Goal: Task Accomplishment & Management: Use online tool/utility

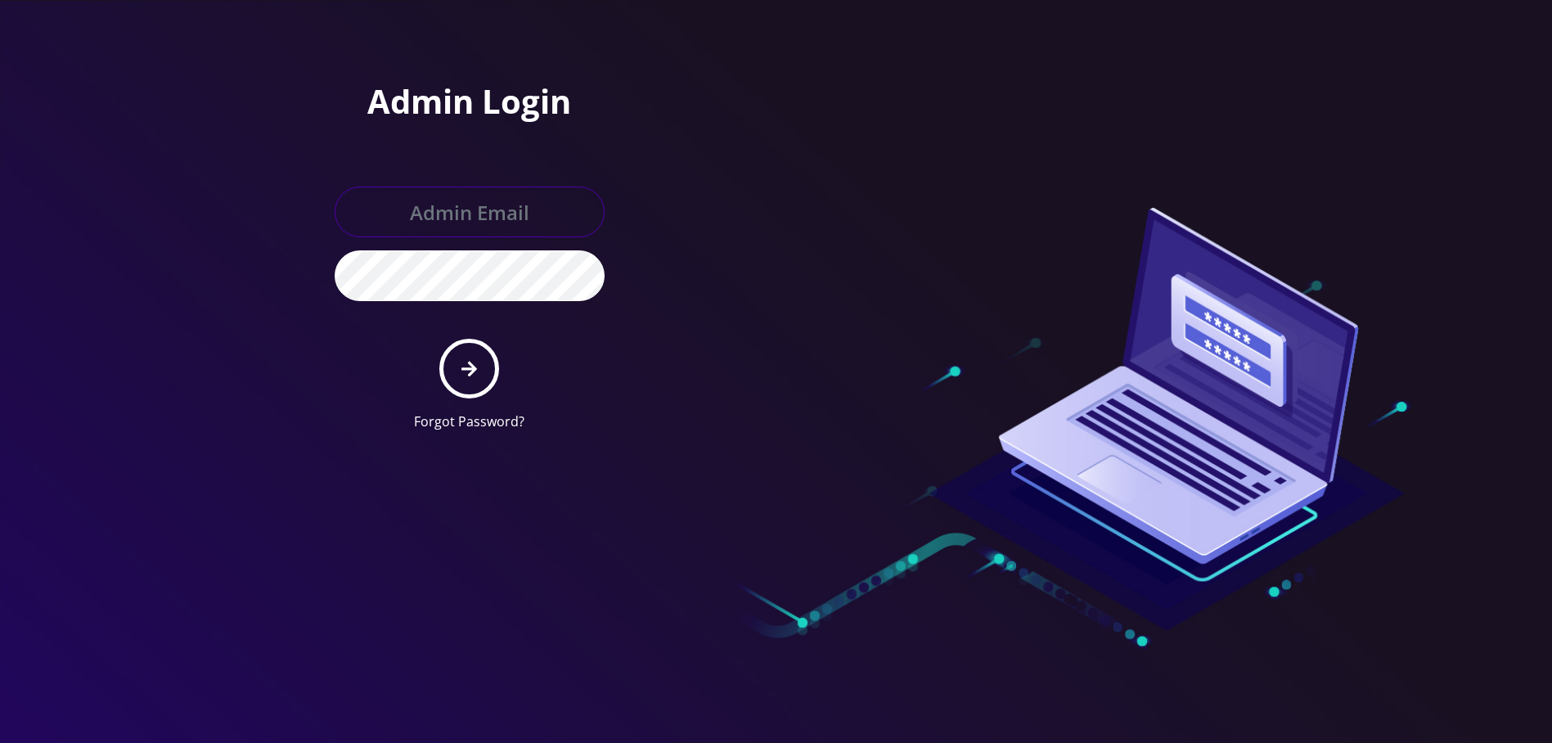
type input "[EMAIL_ADDRESS][DOMAIN_NAME]"
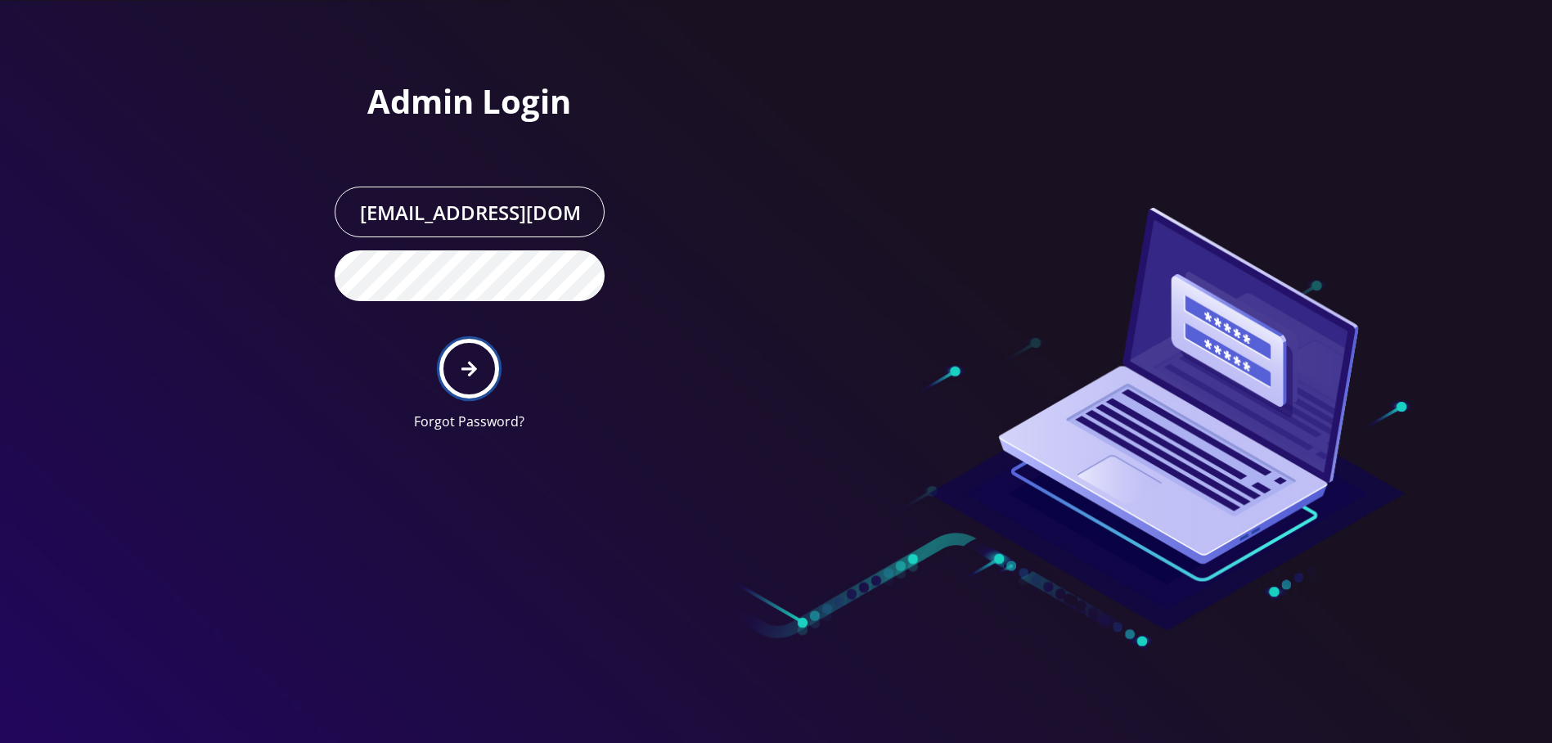
click at [470, 355] on button "submit" at bounding box center [469, 369] width 60 height 60
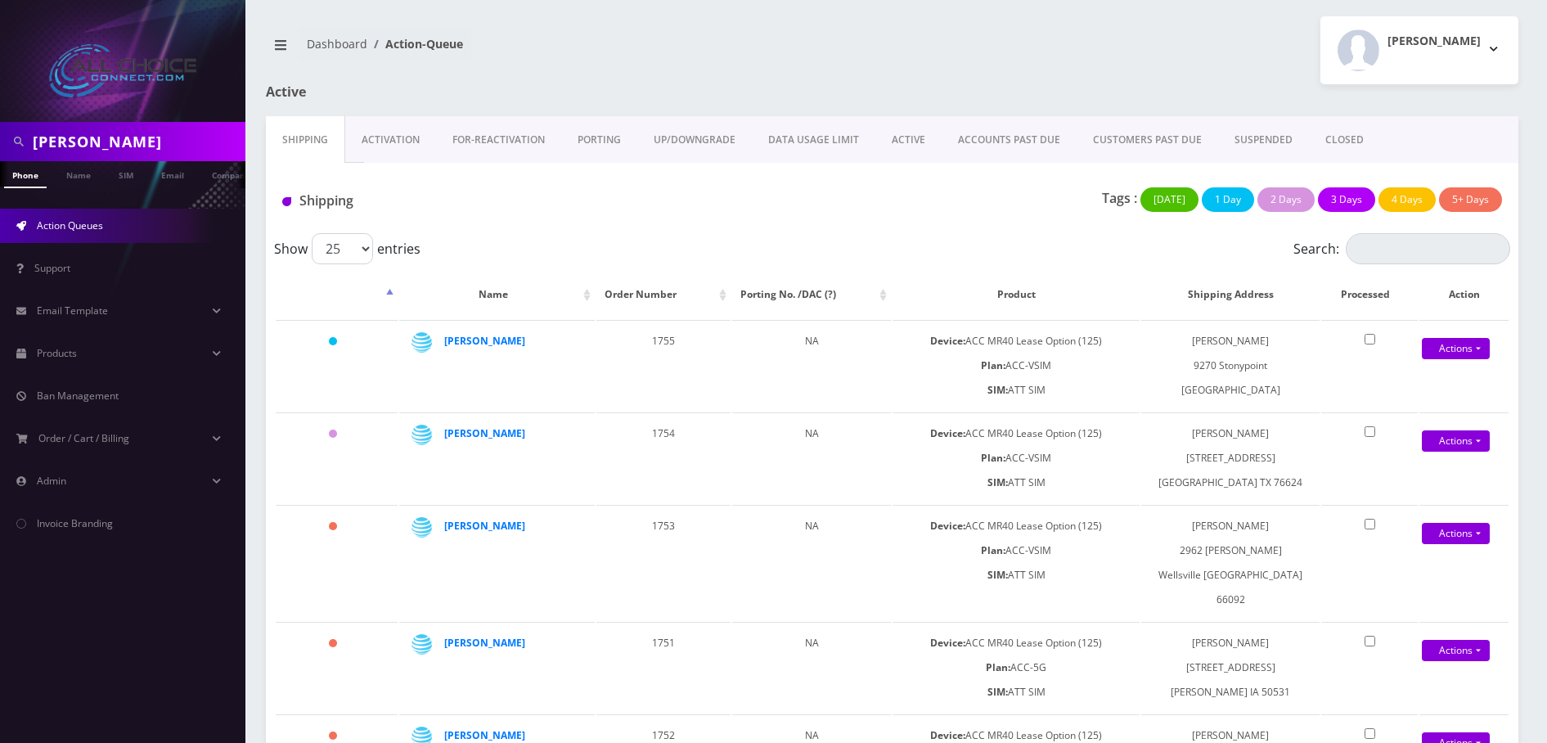
click at [79, 137] on input "kilgore" at bounding box center [137, 141] width 209 height 31
paste input "Cummings"
type input "Cummings"
click at [80, 183] on link "Name" at bounding box center [78, 174] width 41 height 27
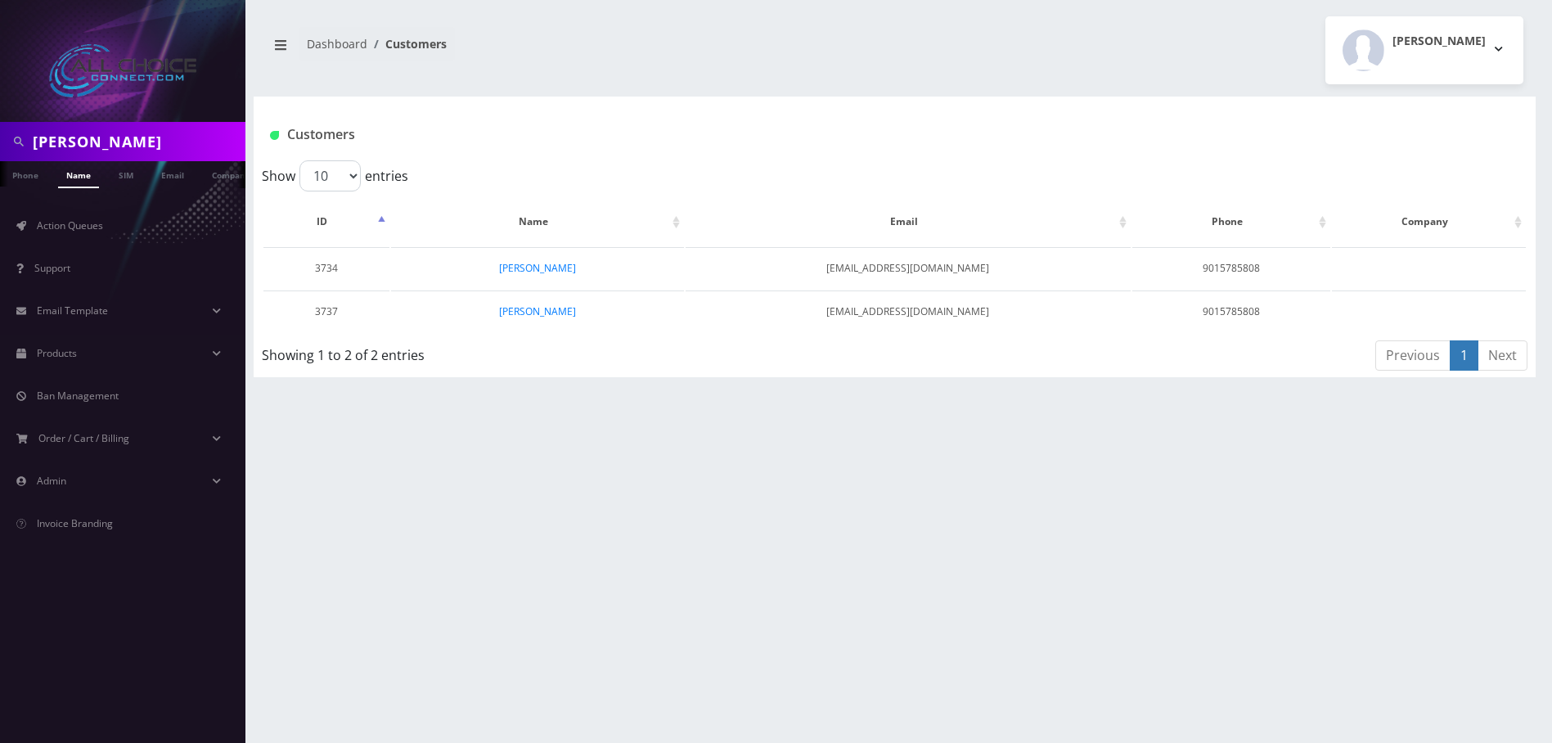
click at [93, 138] on input "Cummings" at bounding box center [137, 141] width 209 height 31
paste input "Susan"
type input "Susan"
click at [82, 181] on link "Name" at bounding box center [78, 174] width 41 height 27
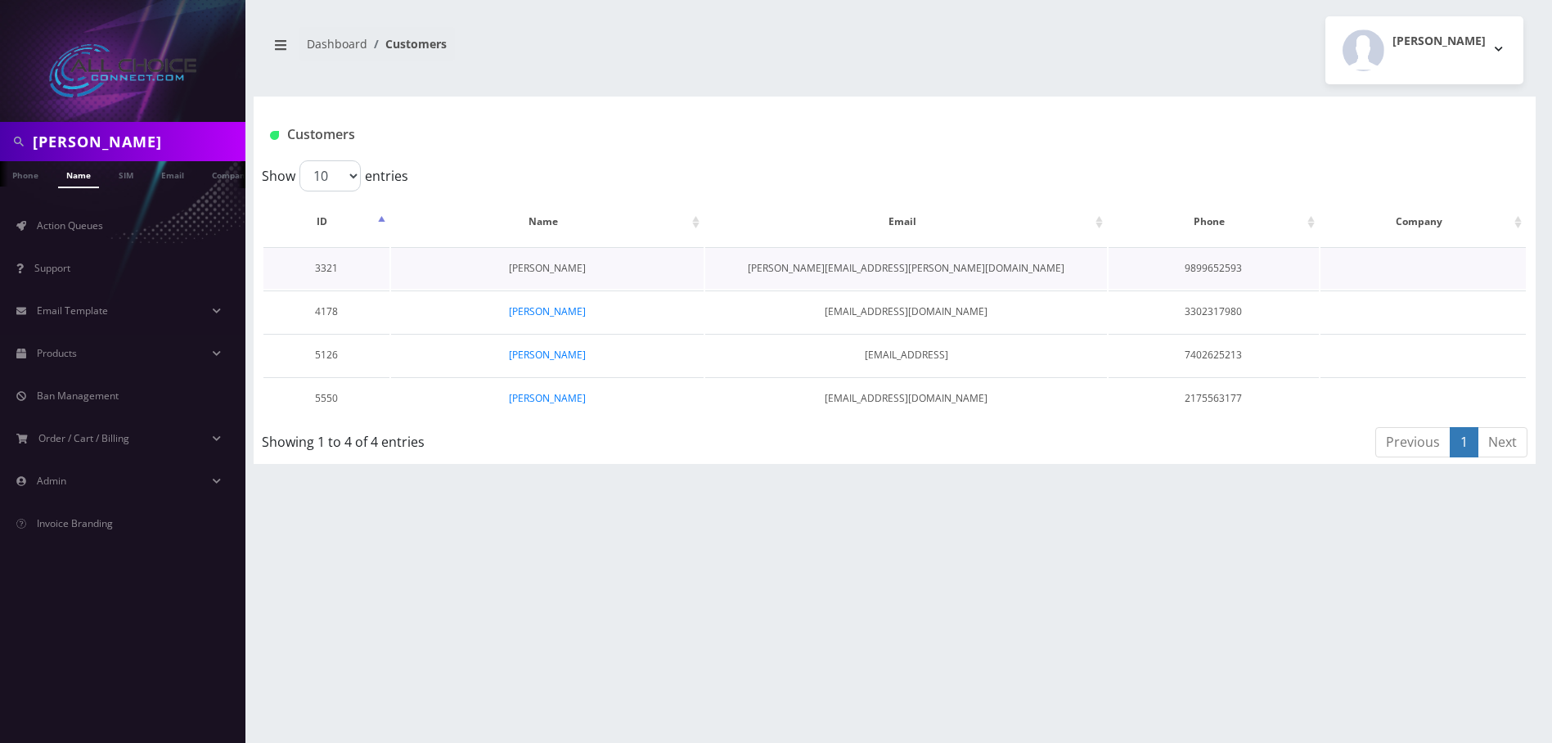
click at [550, 266] on link "SUSAN Pitcock" at bounding box center [547, 268] width 77 height 14
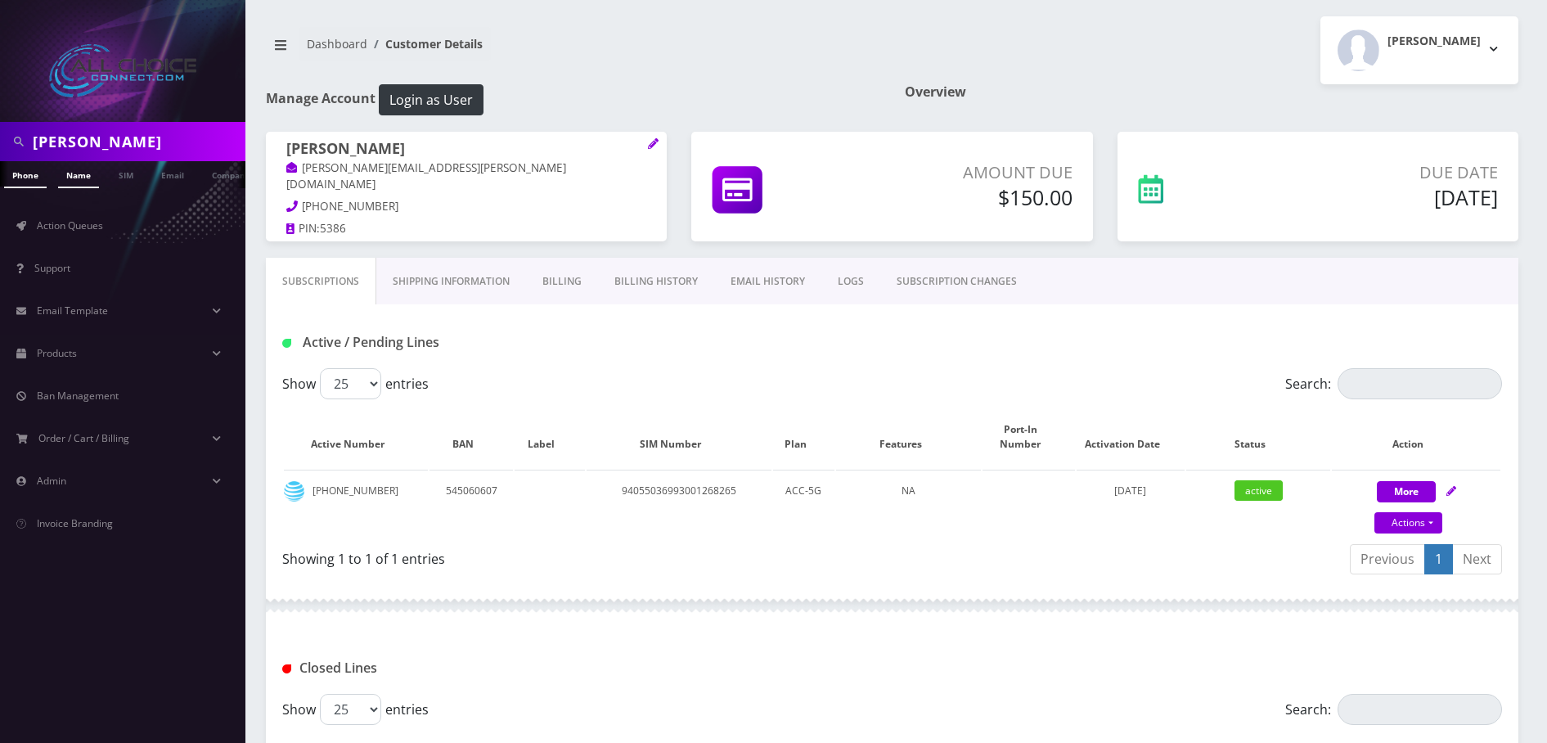
click at [72, 173] on link "Name" at bounding box center [78, 174] width 41 height 27
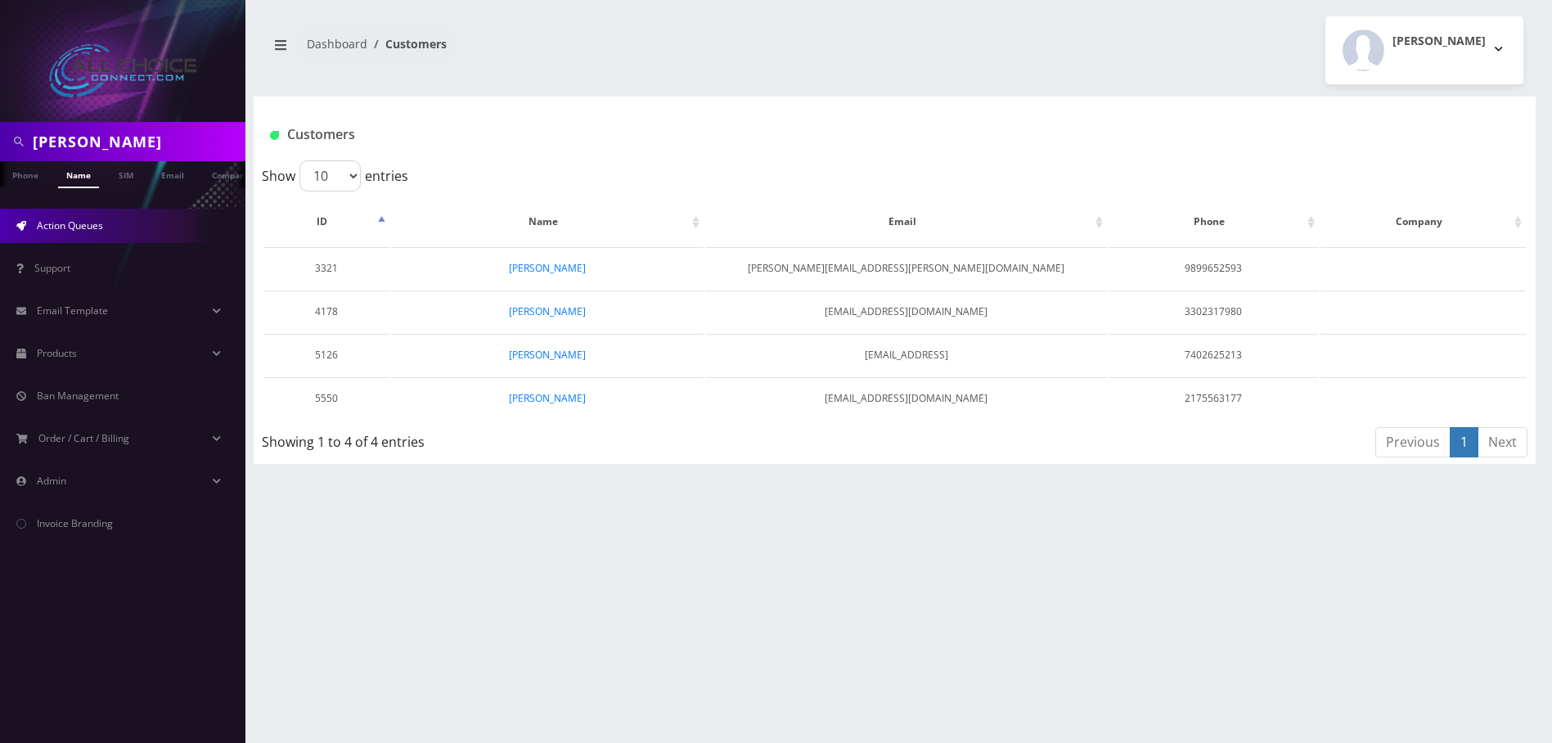
click at [56, 231] on span "Action Queues" at bounding box center [70, 225] width 66 height 14
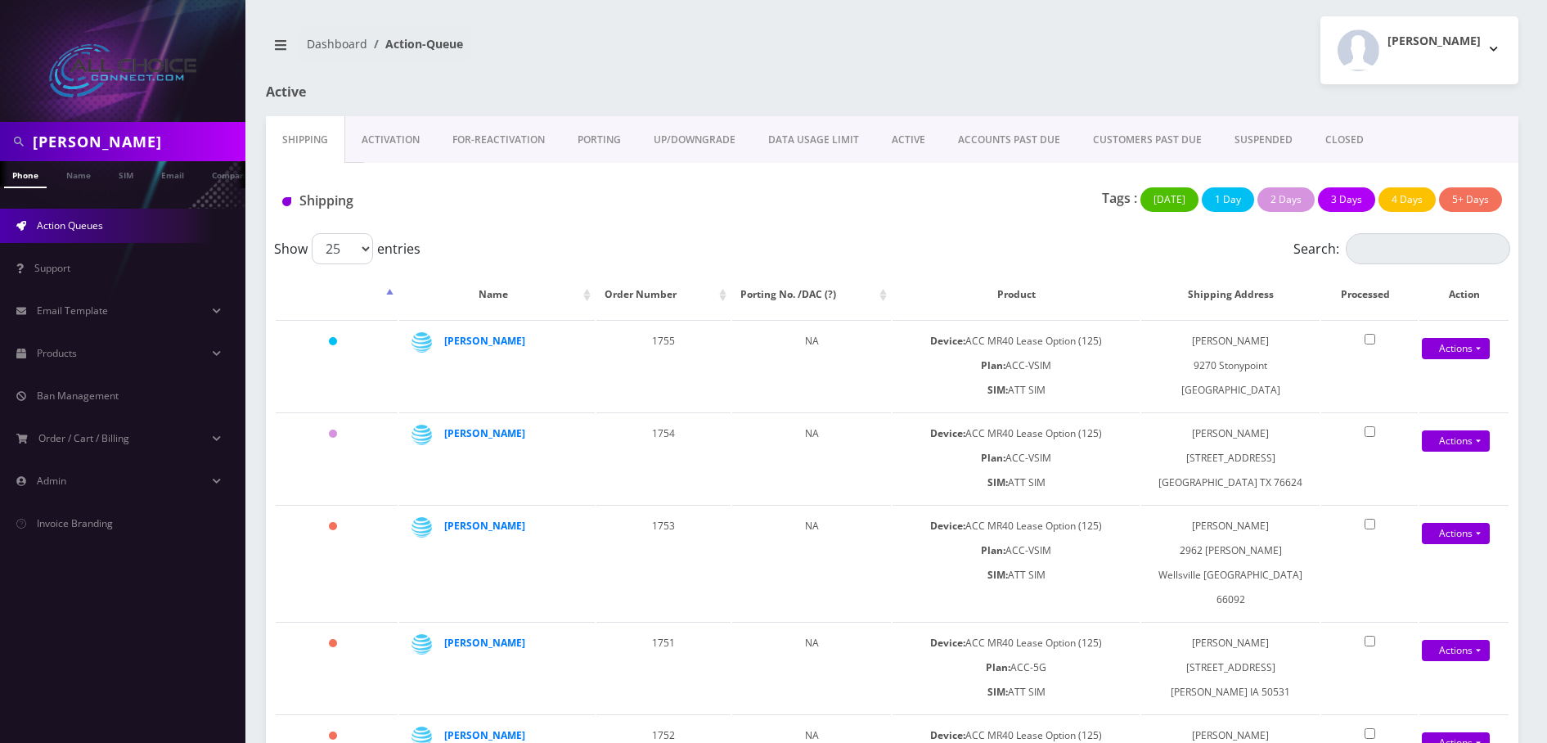
click at [902, 137] on link "ACTIVE" at bounding box center [908, 139] width 66 height 47
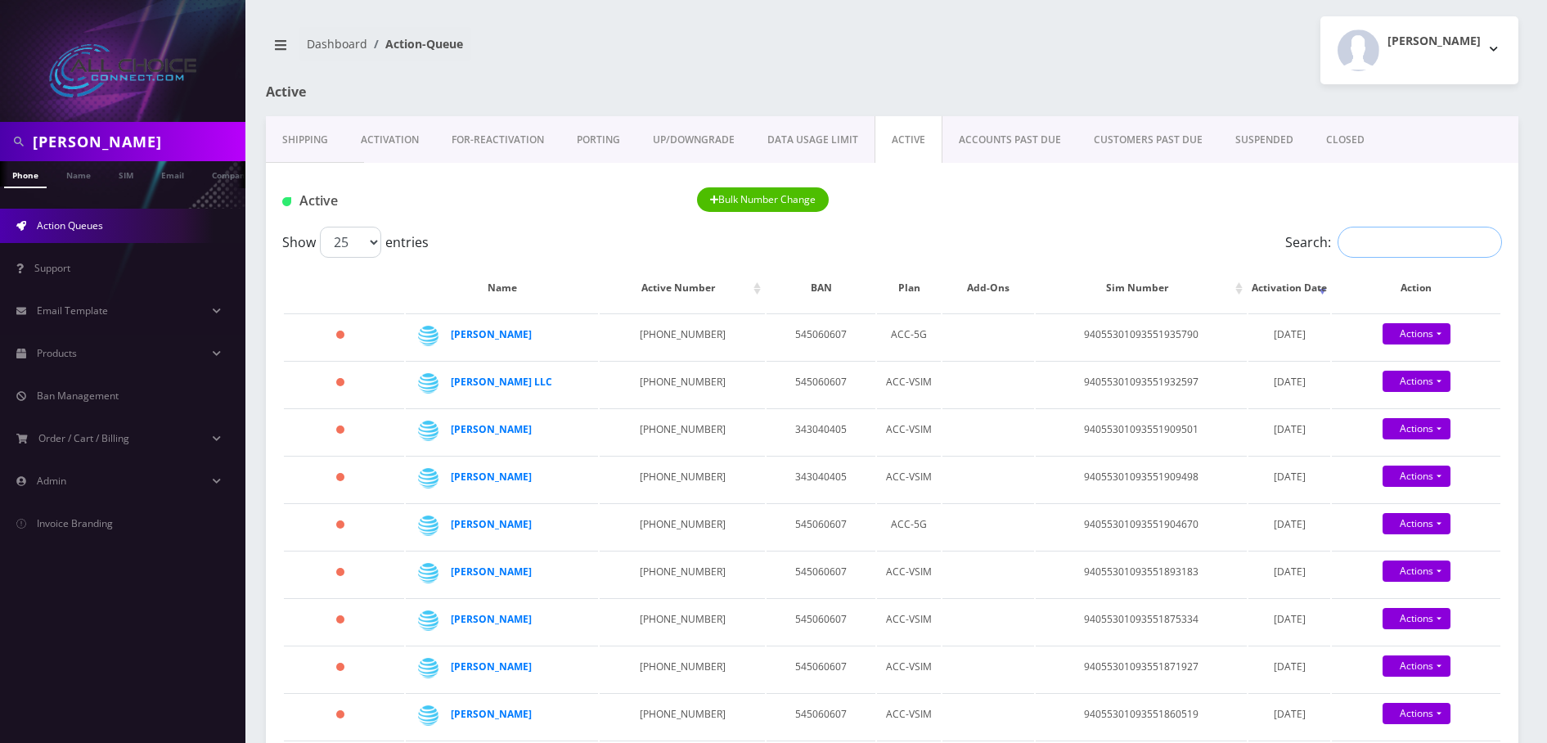
click at [1399, 250] on input "Search:" at bounding box center [1420, 242] width 164 height 31
type input "susan"
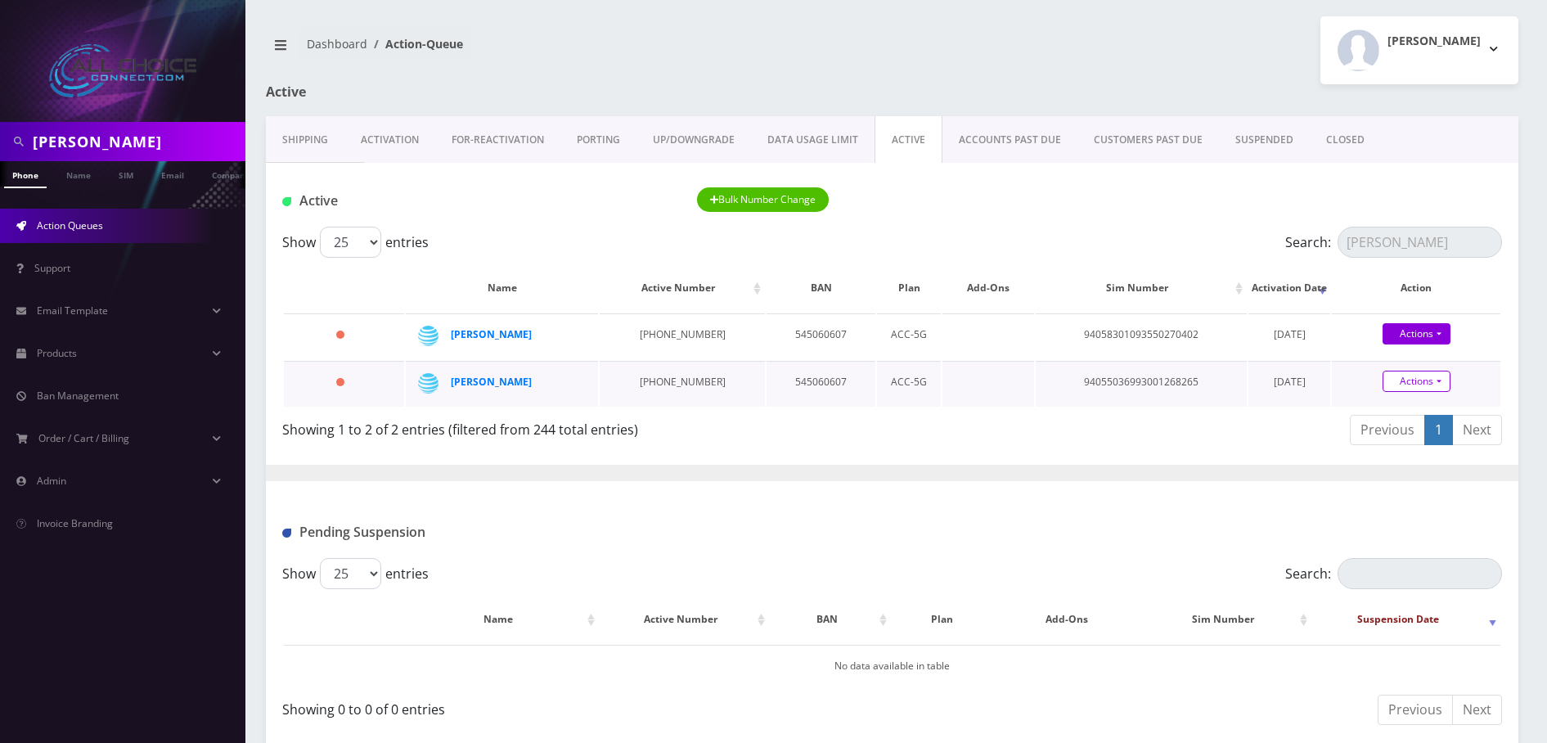
click at [1449, 377] on link "Actions" at bounding box center [1417, 381] width 68 height 21
click at [1399, 411] on link "Close" at bounding box center [1430, 412] width 169 height 25
type input "08/30/2025"
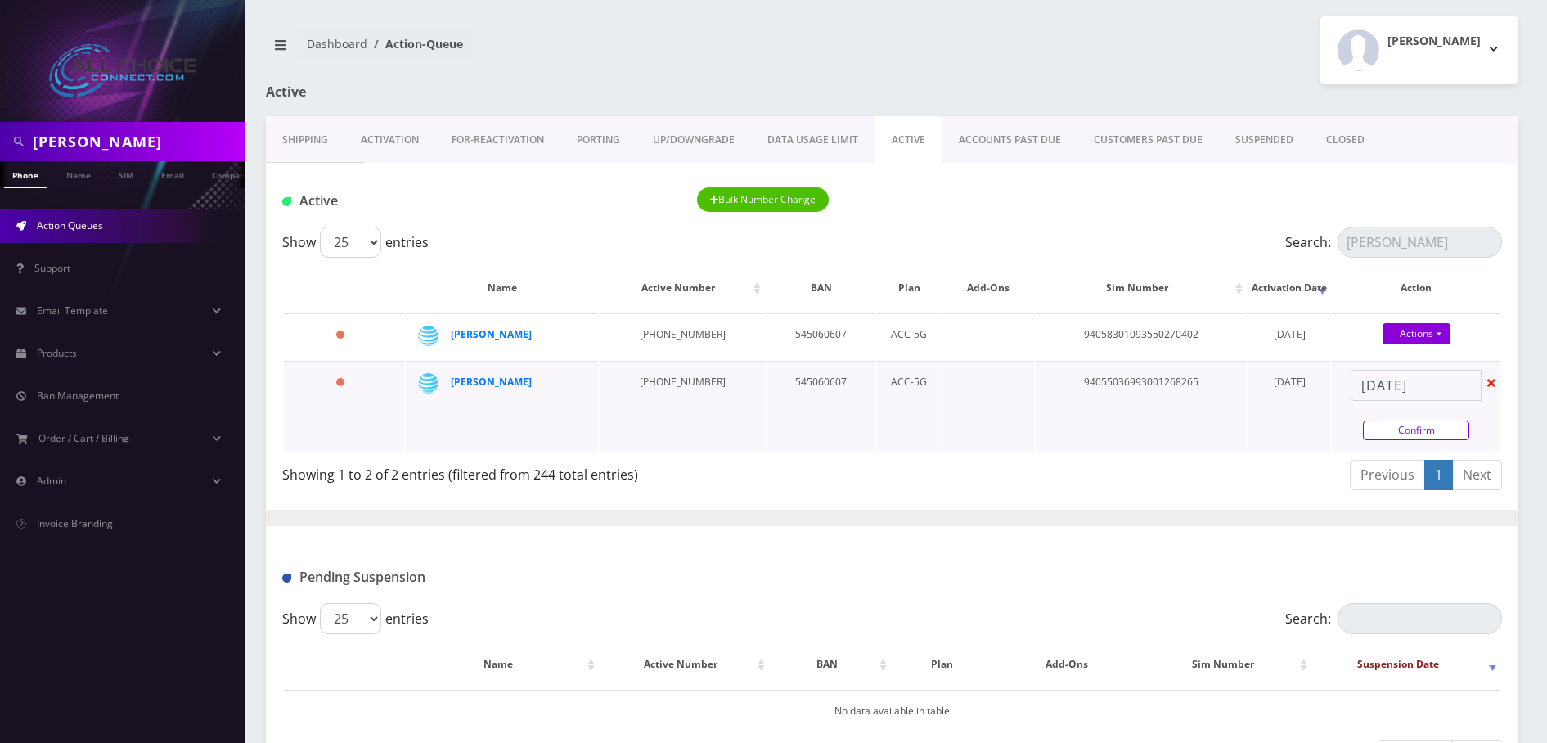
click at [1410, 425] on link "Confirm" at bounding box center [1416, 431] width 106 height 20
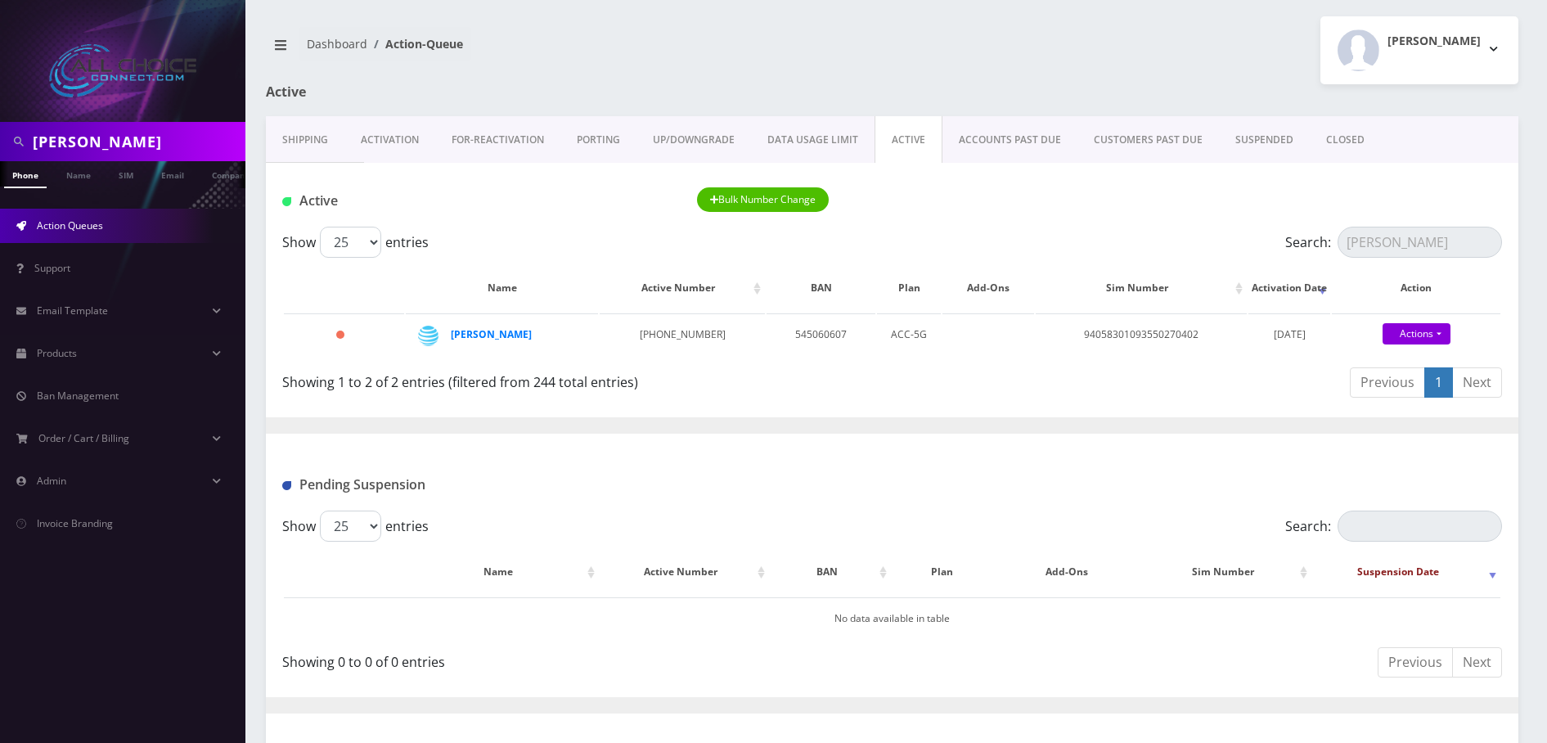
click at [1338, 146] on link "CLOSED" at bounding box center [1345, 139] width 71 height 47
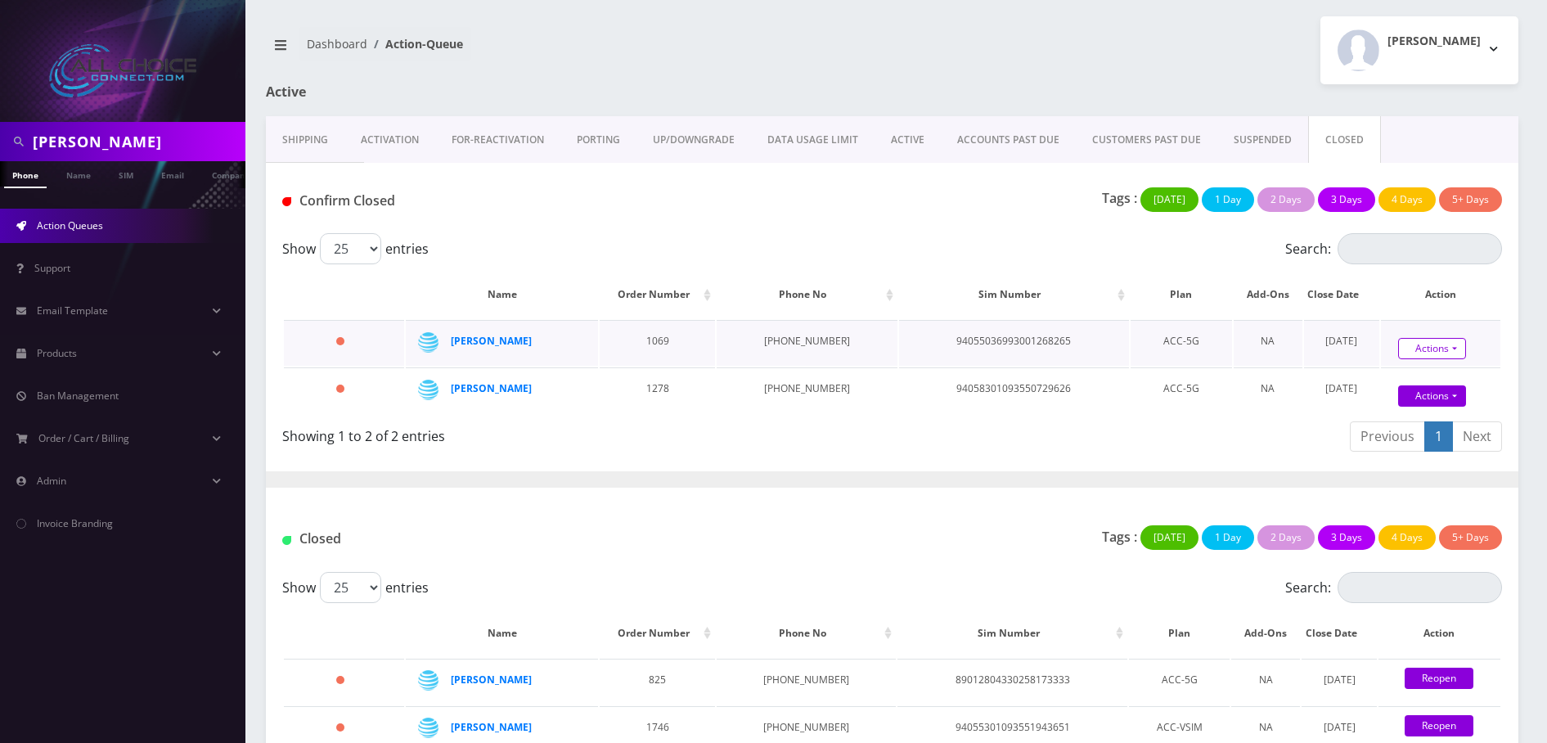
click at [1431, 346] on link "Actions" at bounding box center [1432, 348] width 68 height 21
click at [1408, 378] on link "Confirm" at bounding box center [1460, 377] width 131 height 21
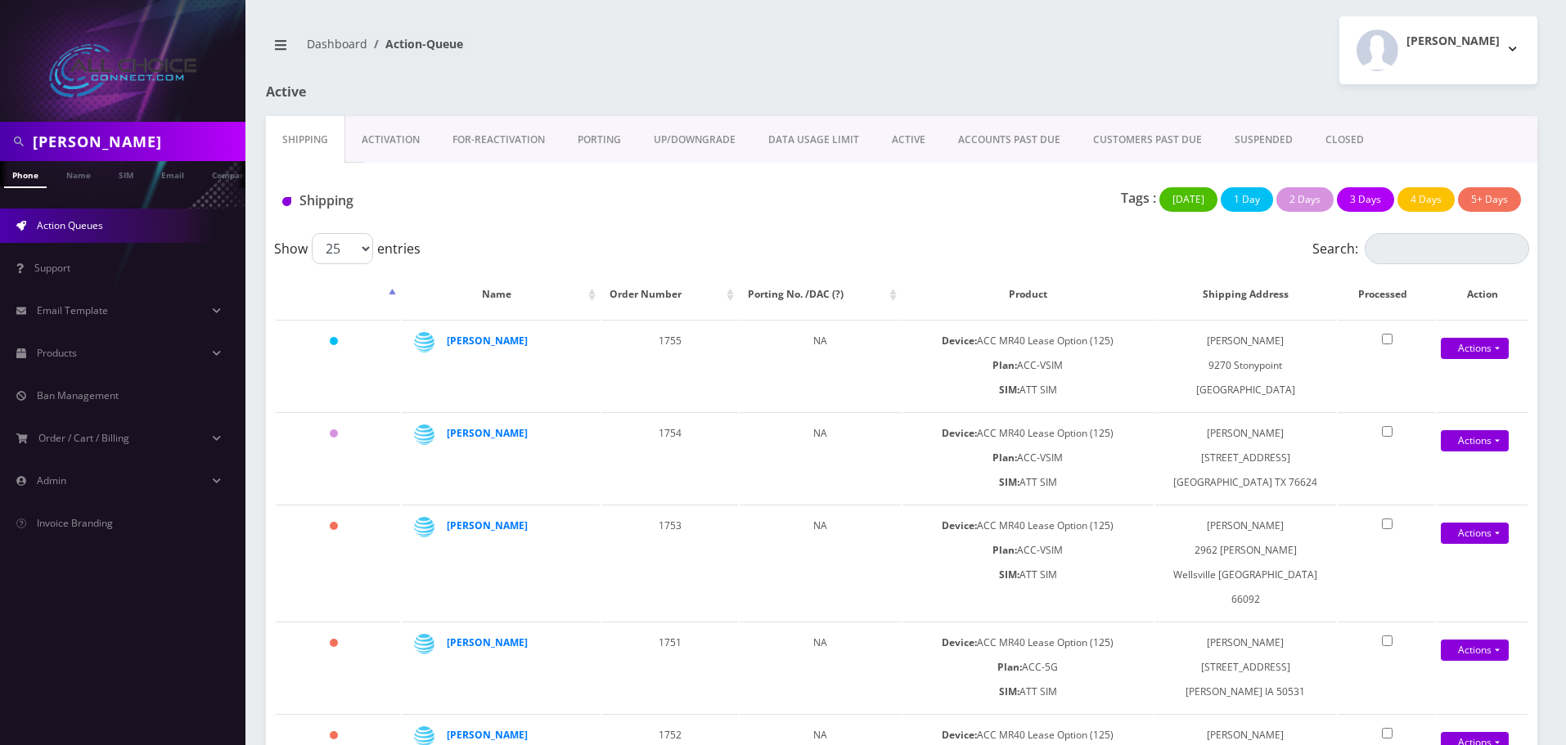
click at [37, 137] on input "Susan" at bounding box center [137, 141] width 209 height 31
paste input "Kirchhoff"
type input "Kirchhoff"
click at [75, 187] on link "Name" at bounding box center [78, 174] width 41 height 27
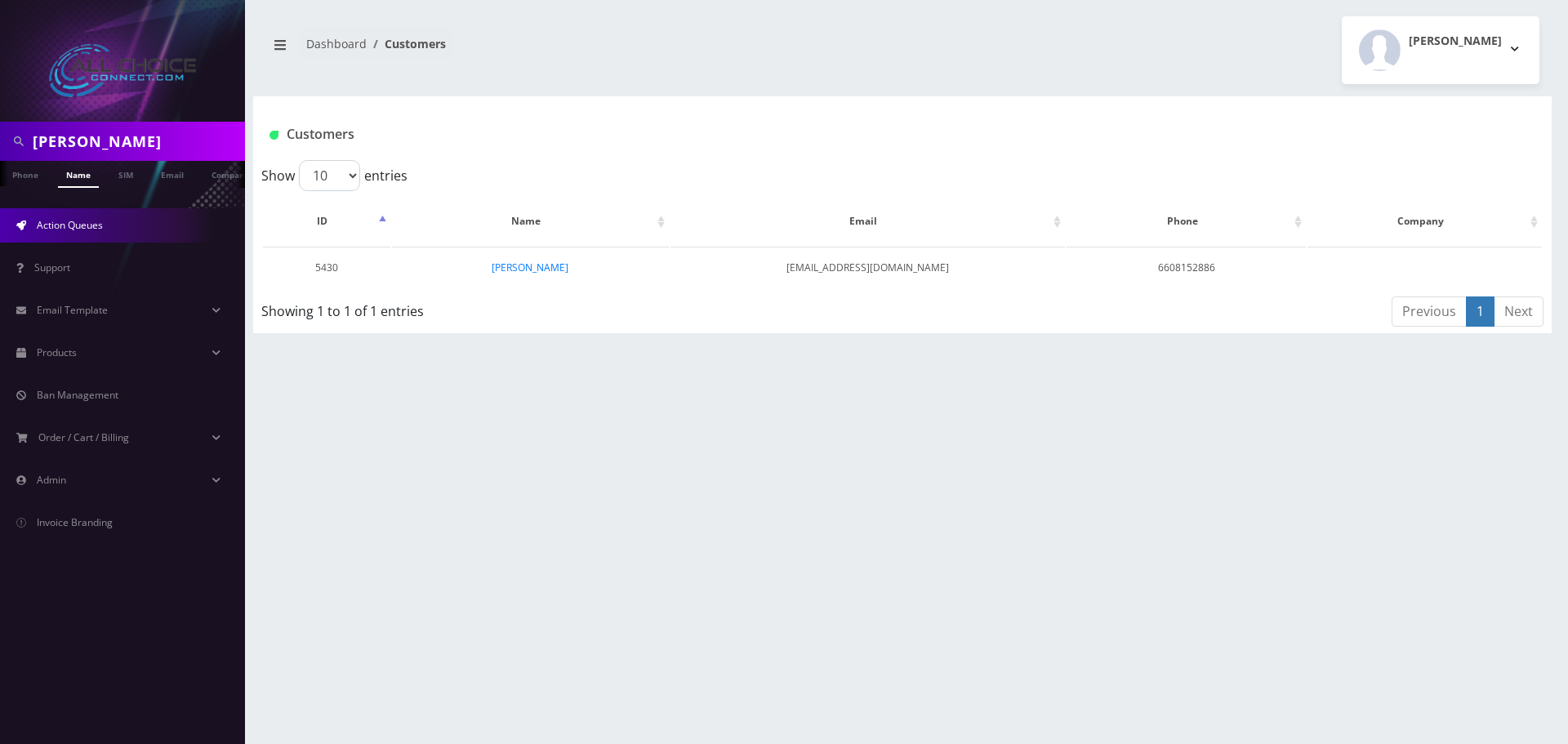
click at [55, 234] on link "Action Queues" at bounding box center [122, 226] width 245 height 34
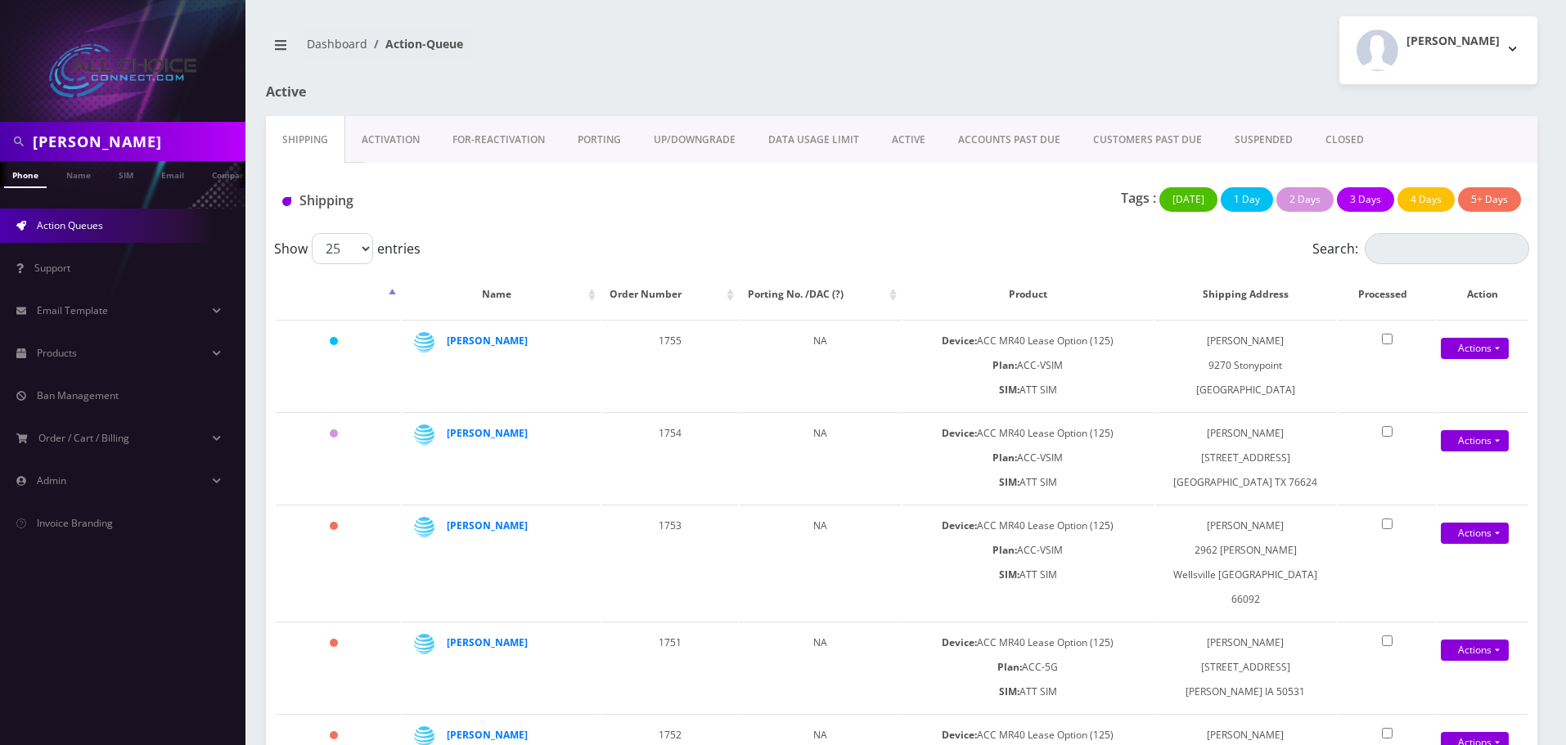
click at [911, 137] on link "ACTIVE" at bounding box center [908, 139] width 66 height 47
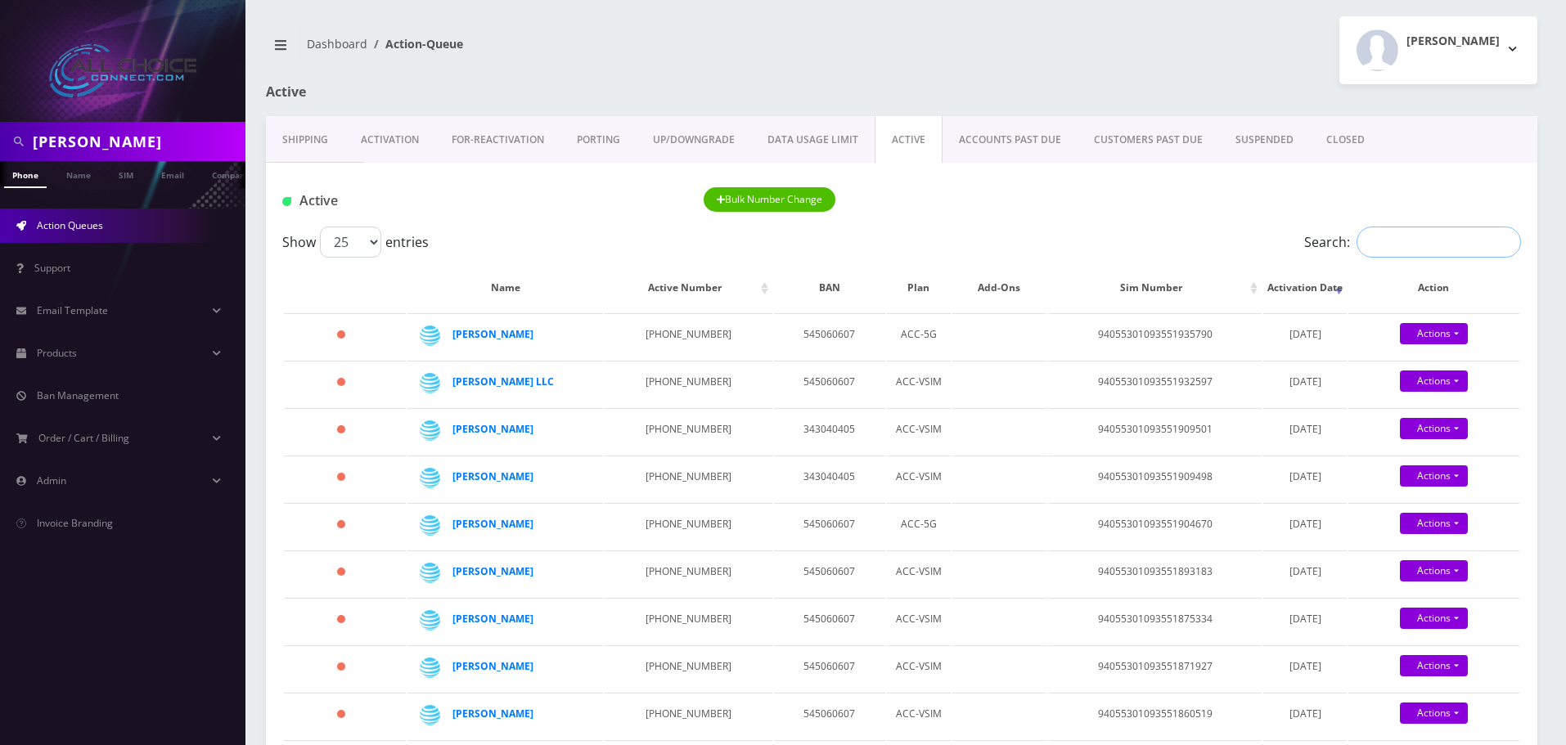
click at [1429, 251] on input "Search:" at bounding box center [1439, 242] width 164 height 31
paste input "Kirchhoff"
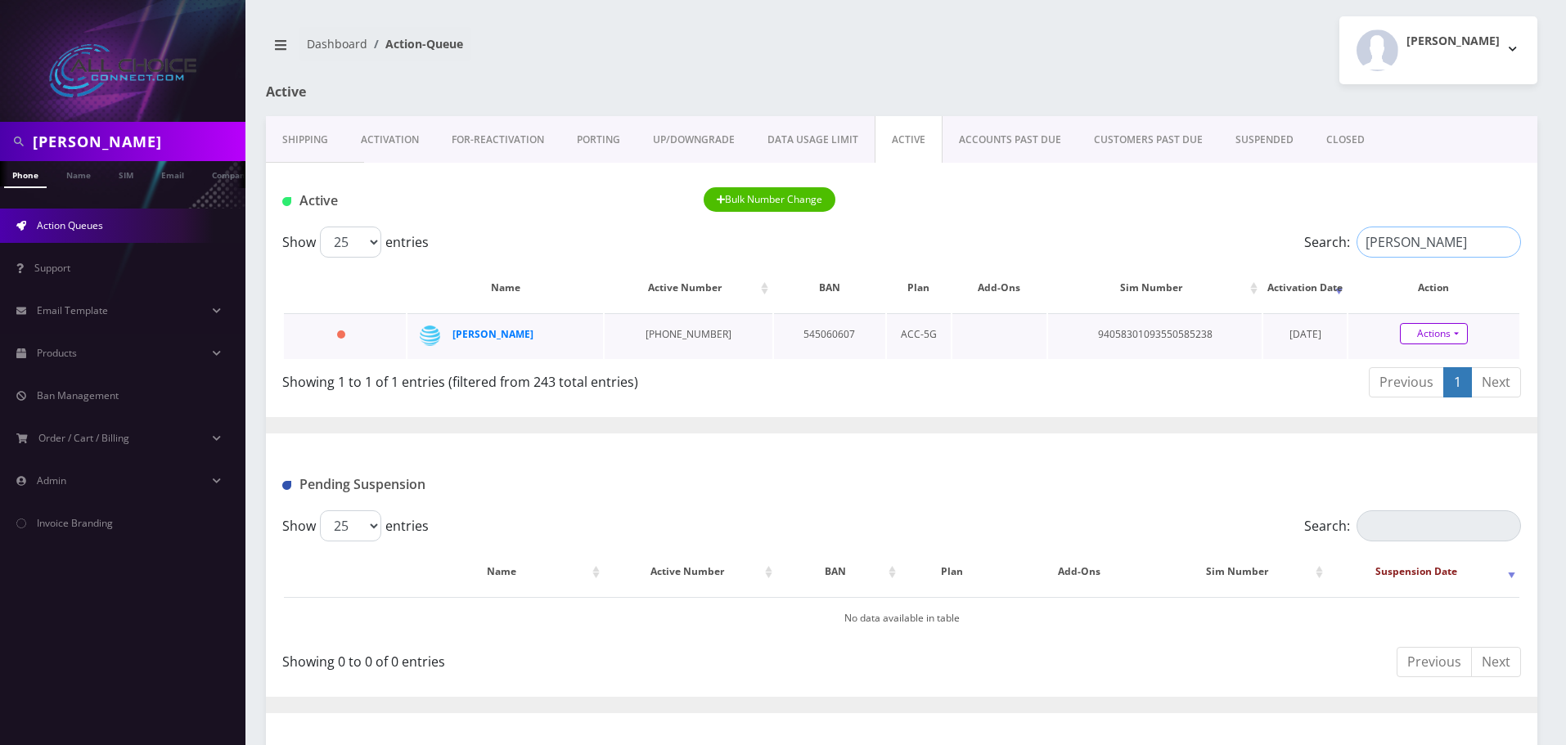
type input "Kirchhoff"
click at [1433, 337] on link "Actions" at bounding box center [1434, 333] width 68 height 21
drag, startPoint x: 1405, startPoint y: 357, endPoint x: 1406, endPoint y: 368, distance: 11.6
click at [1405, 358] on link "Close" at bounding box center [1447, 365] width 171 height 25
type input "08/30/2025"
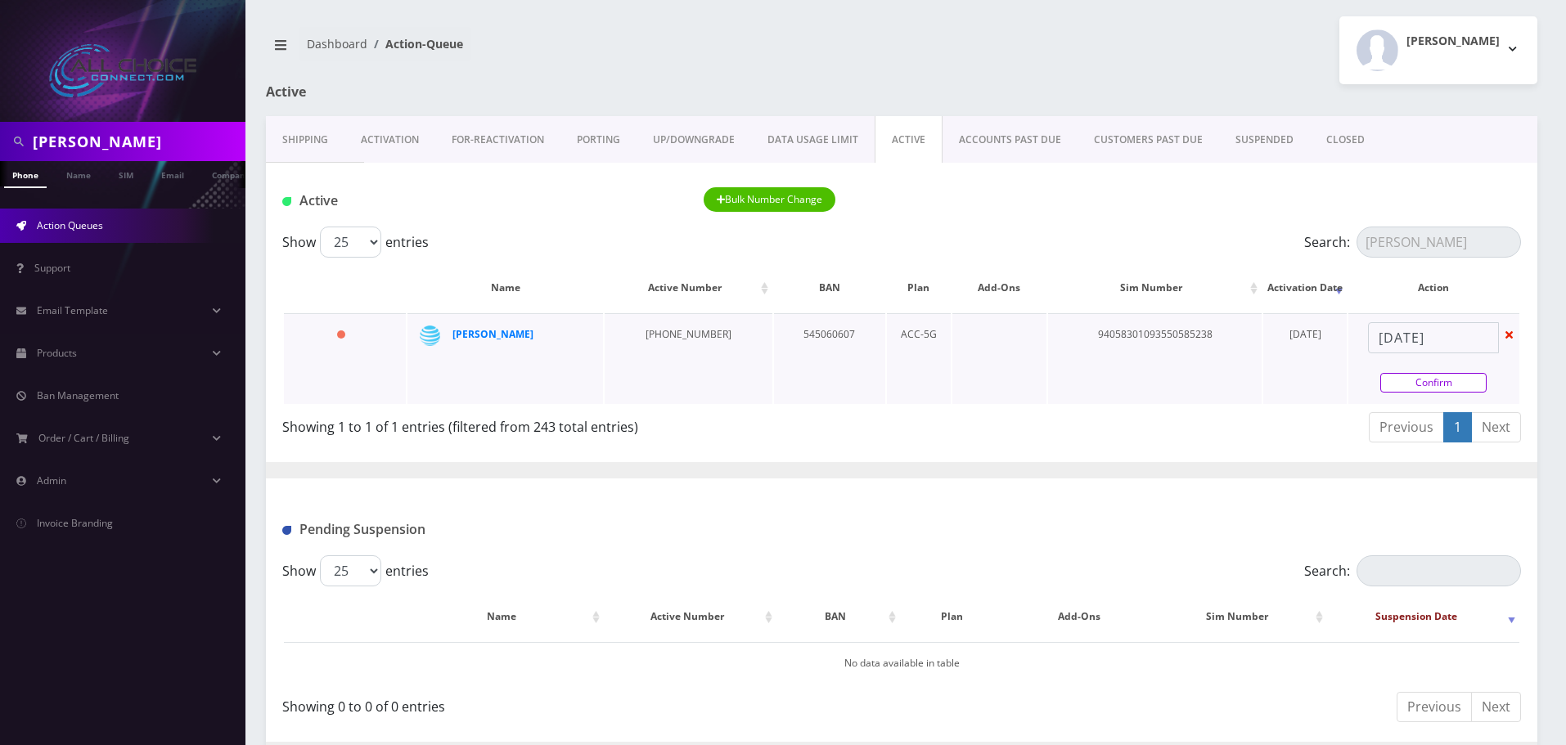
click at [1414, 381] on link "Confirm" at bounding box center [1433, 383] width 106 height 20
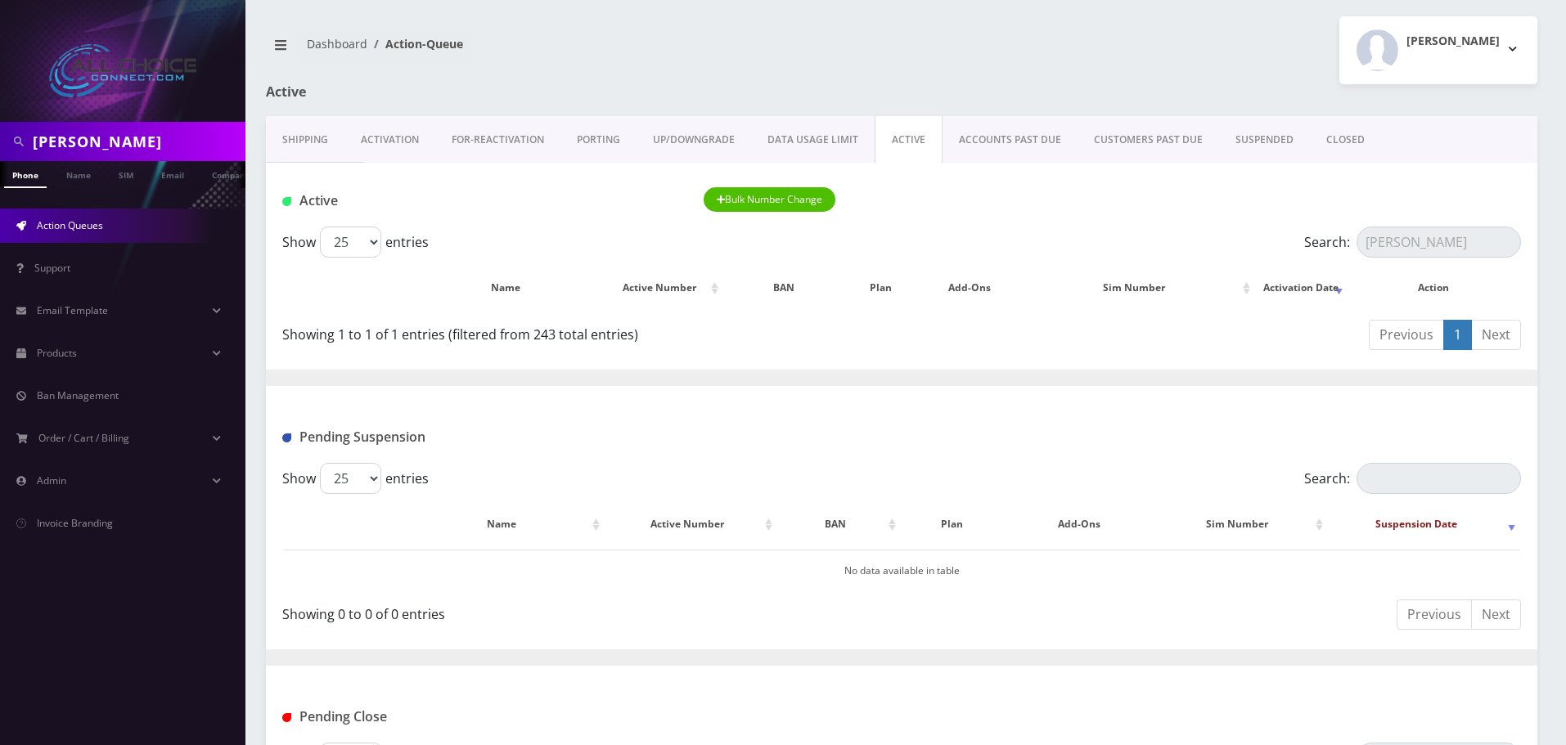
click at [1335, 137] on link "CLOSED" at bounding box center [1345, 139] width 71 height 47
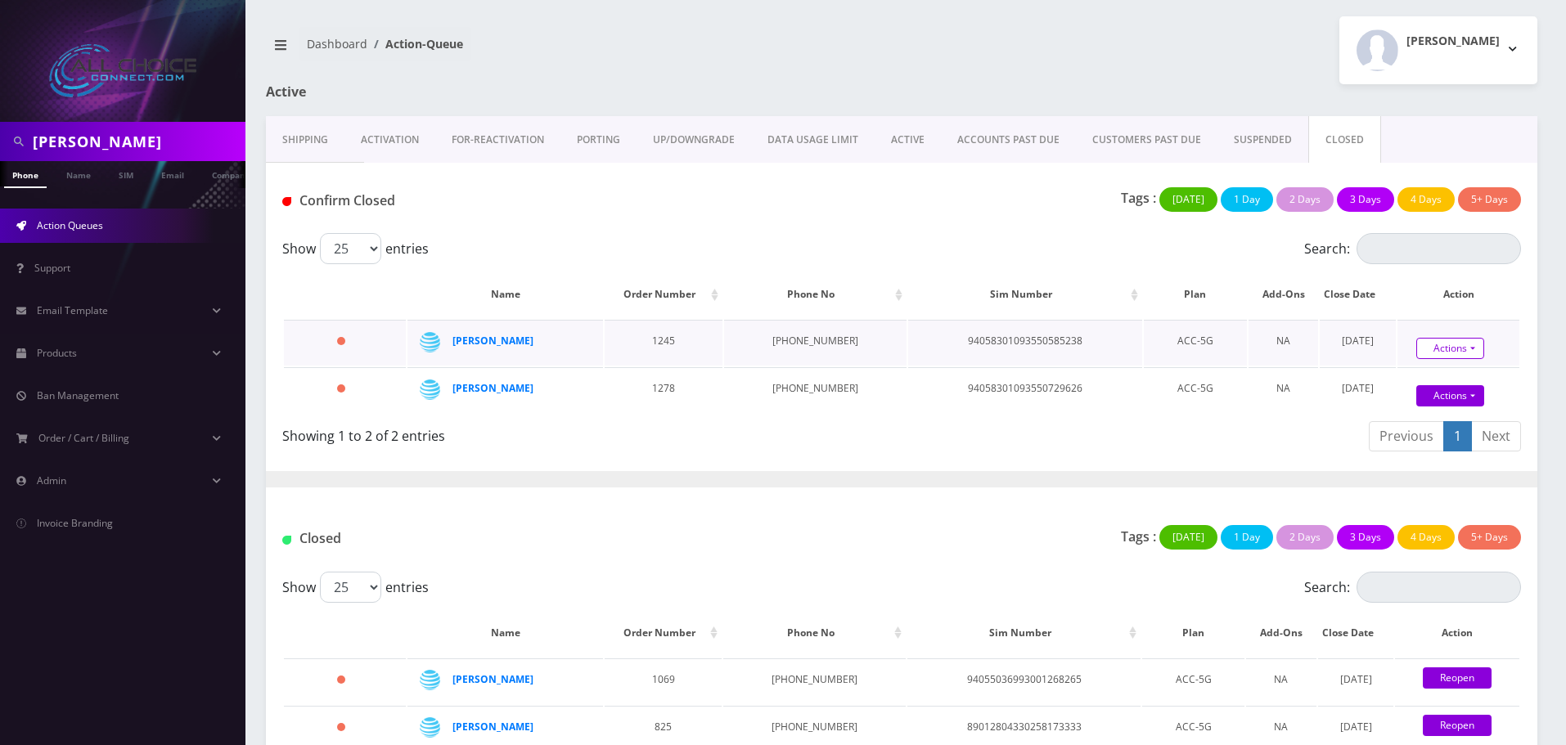
click at [1440, 347] on link "Actions" at bounding box center [1450, 348] width 68 height 21
click at [1421, 367] on div "Confirm Reopen" at bounding box center [1476, 387] width 131 height 52
drag, startPoint x: 1428, startPoint y: 376, endPoint x: 1435, endPoint y: 386, distance: 12.5
click at [1428, 376] on td "Actions Confirm Reopen" at bounding box center [1458, 390] width 122 height 46
click at [1438, 344] on link "Actions" at bounding box center [1450, 348] width 68 height 21
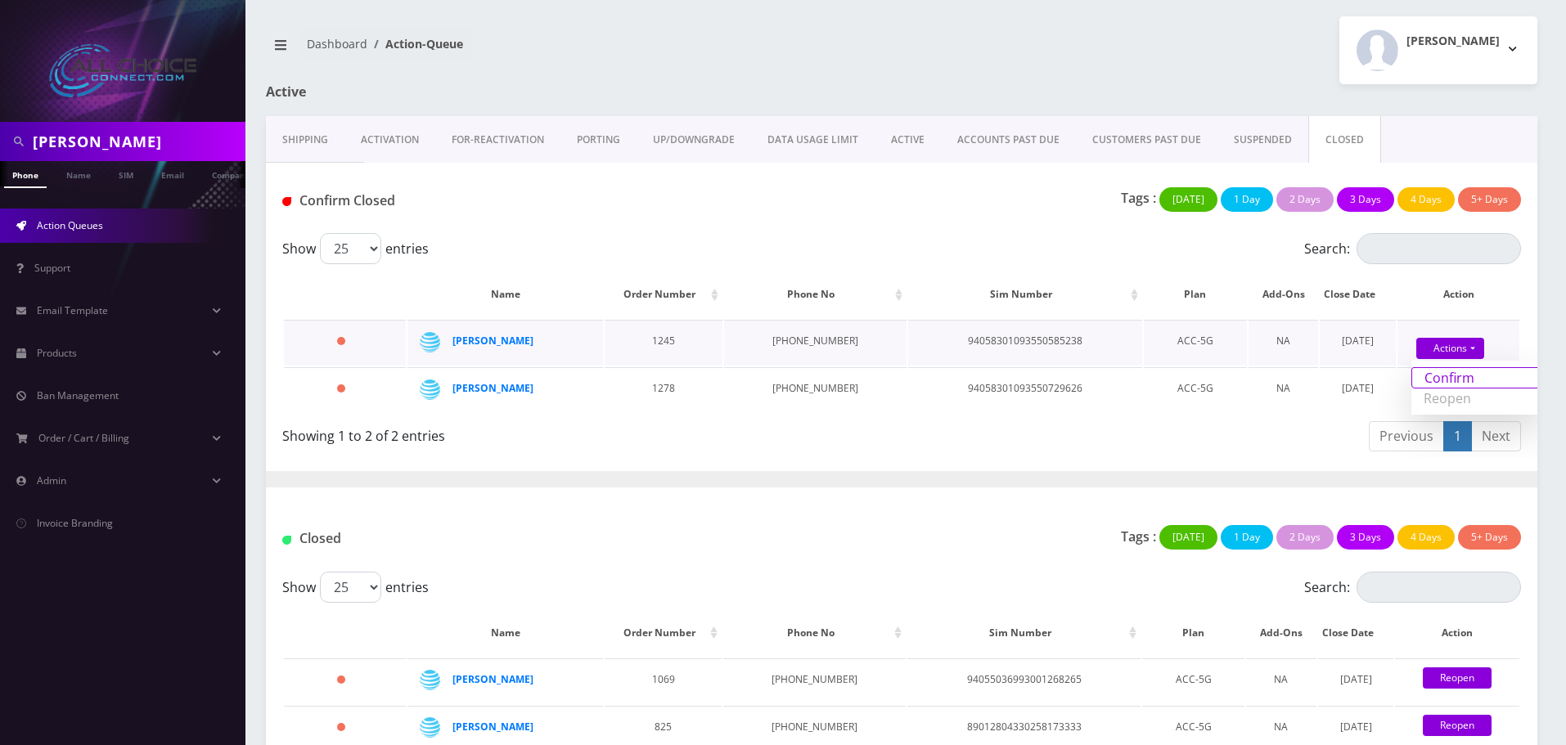
click at [1419, 376] on link "Confirm" at bounding box center [1476, 377] width 131 height 21
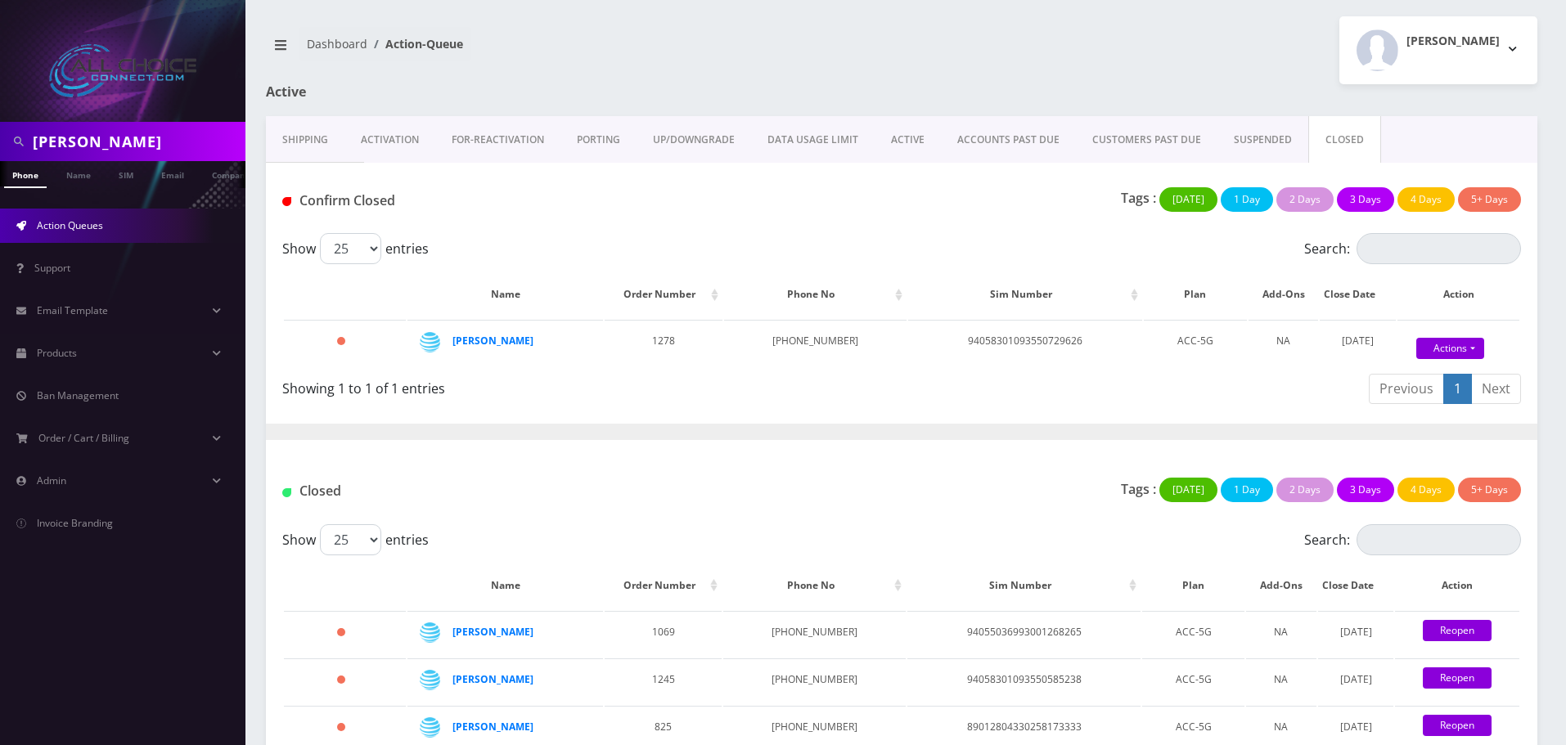
click at [120, 143] on input "Kirchhoff" at bounding box center [137, 141] width 209 height 31
type input "carter"
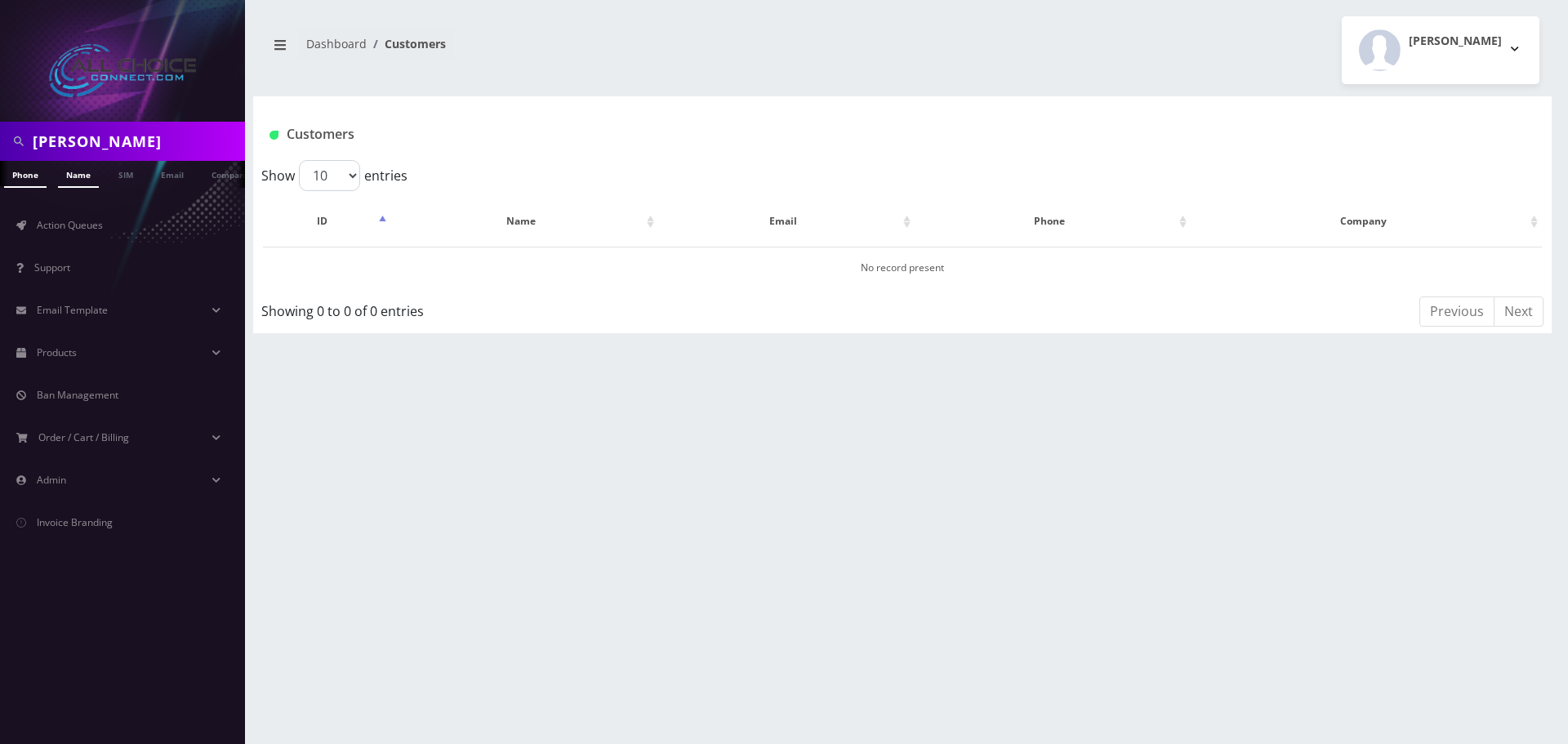
click at [86, 173] on link "Name" at bounding box center [78, 174] width 41 height 27
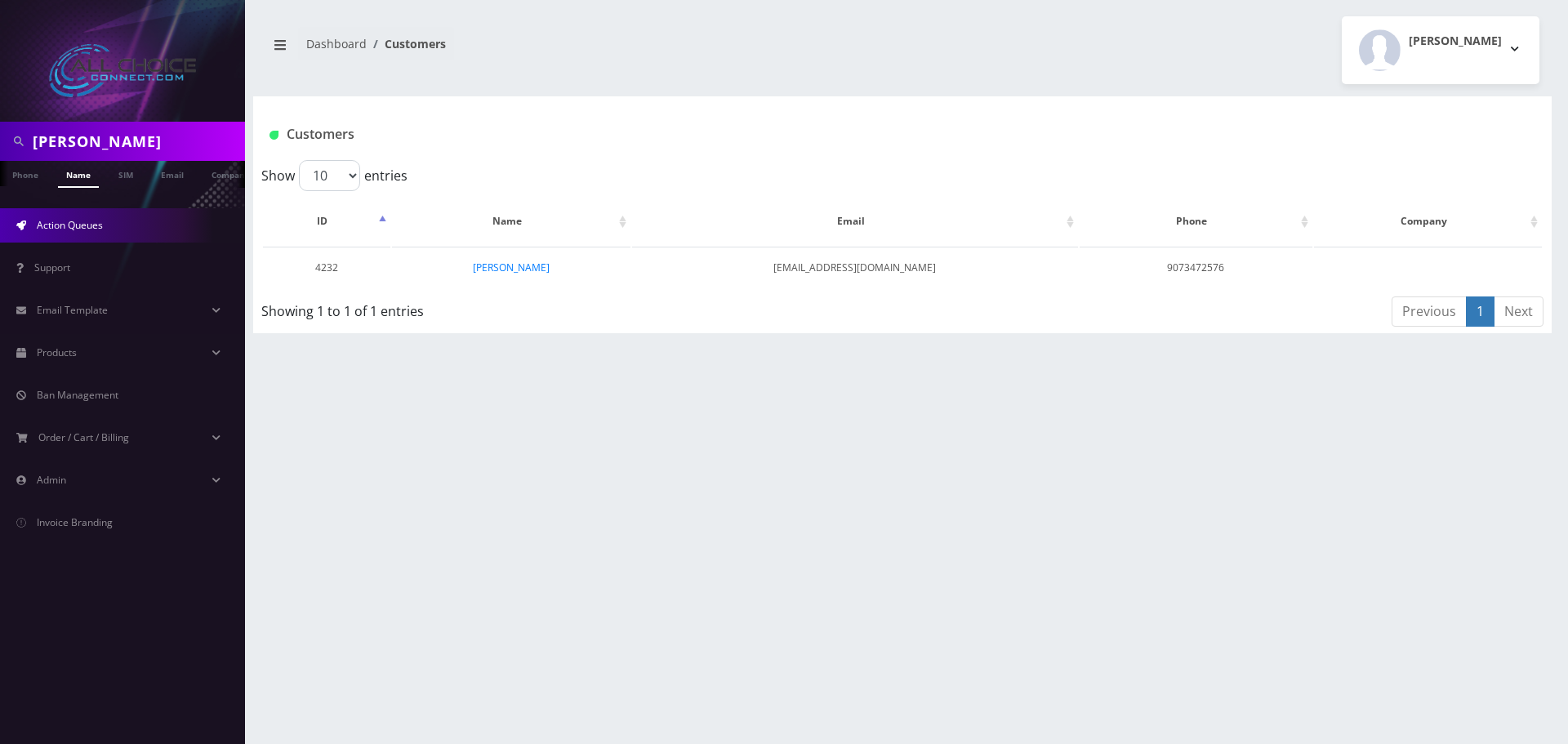
click at [63, 237] on link "Action Queues" at bounding box center [122, 226] width 245 height 34
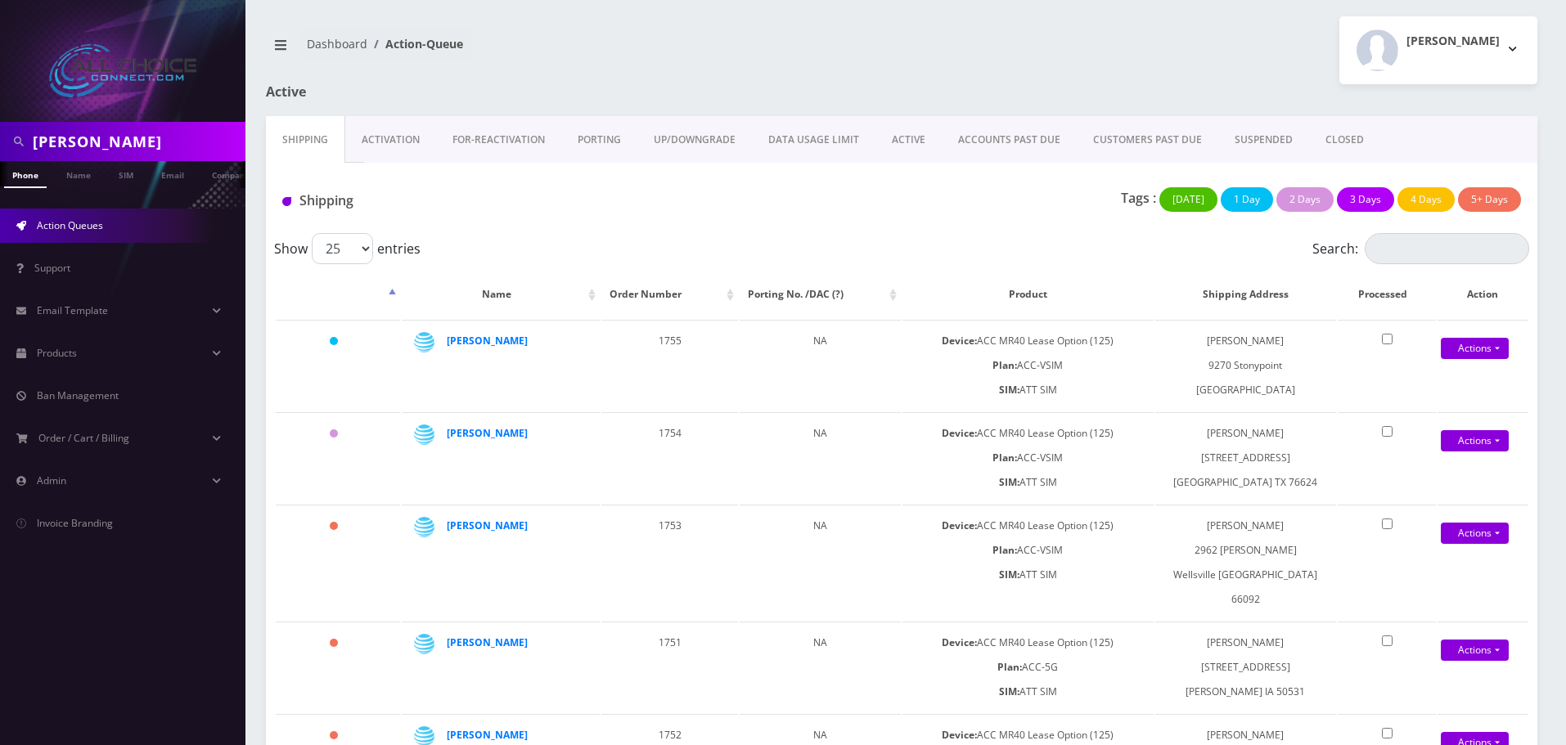
click at [910, 140] on link "ACTIVE" at bounding box center [908, 139] width 66 height 47
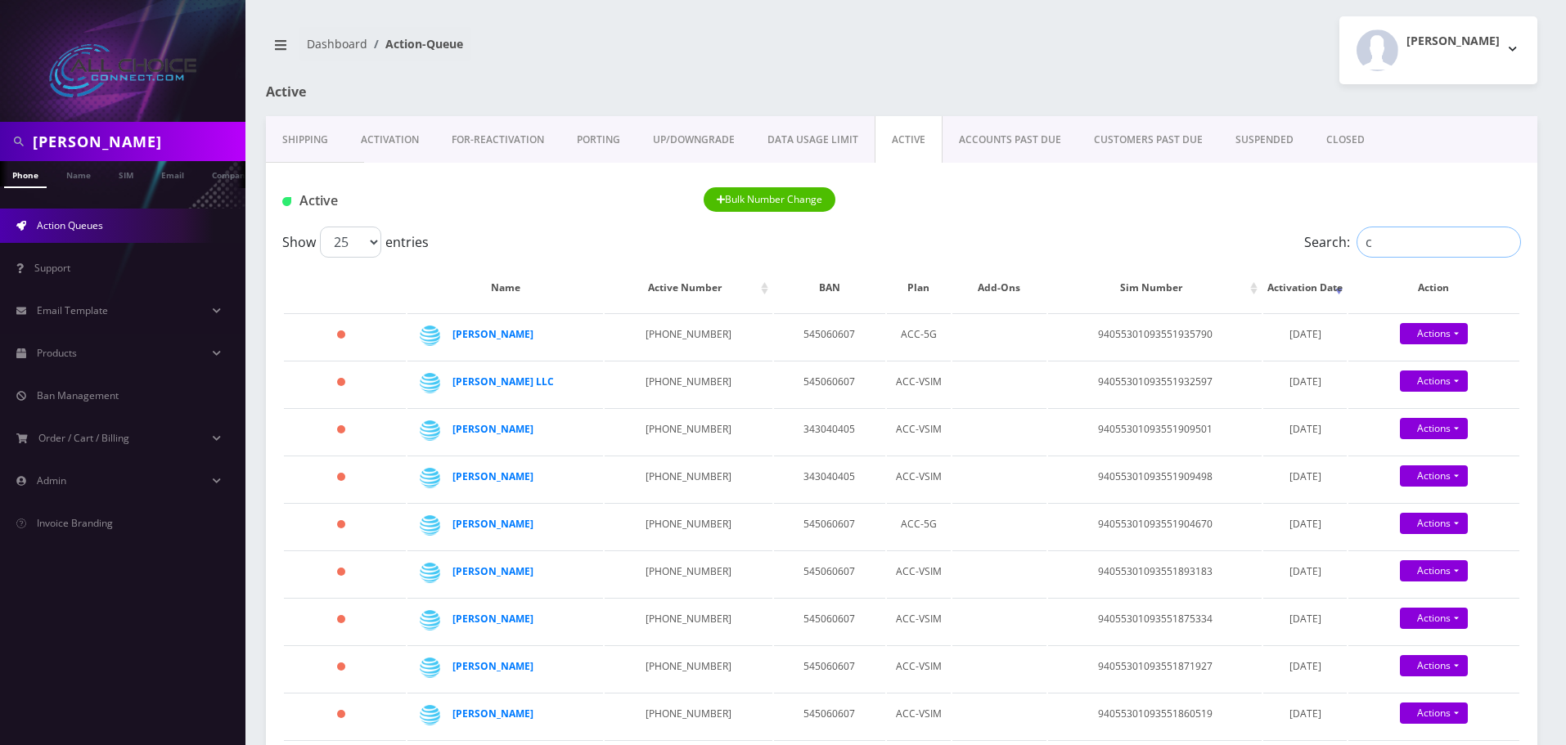
click at [1375, 240] on input "c" at bounding box center [1439, 242] width 164 height 31
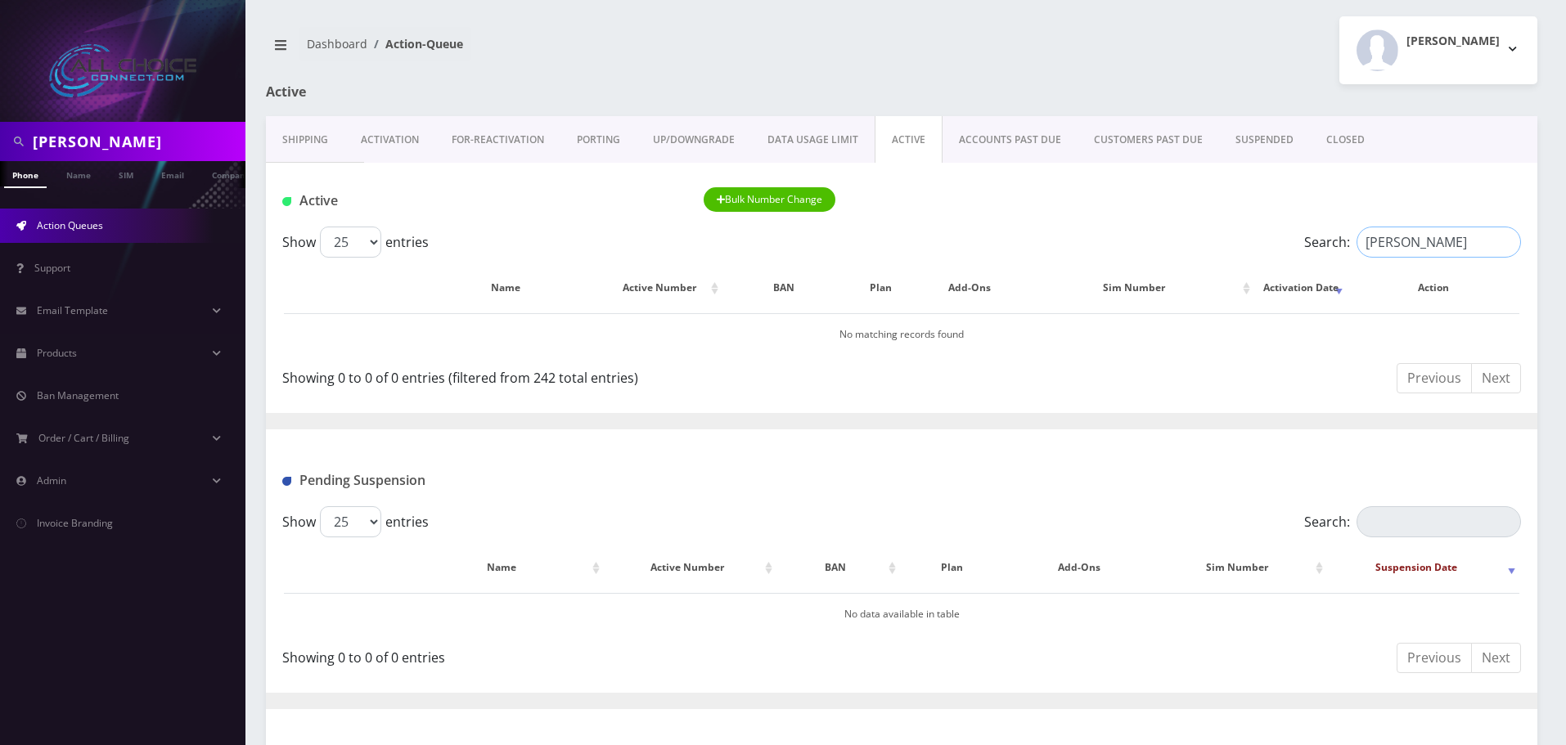
type input "carter"
click at [916, 144] on link "ACTIVE" at bounding box center [909, 139] width 68 height 47
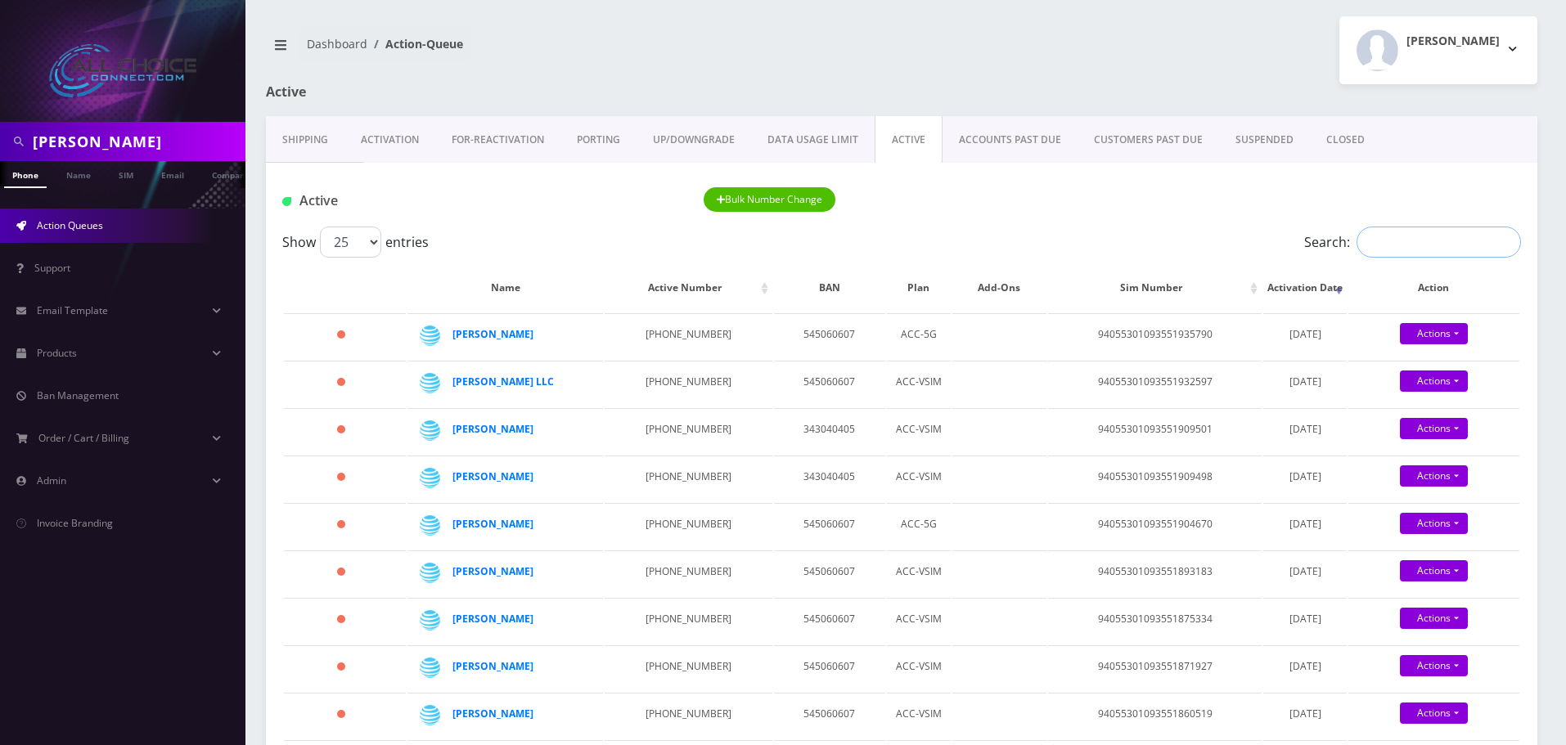
click at [1384, 240] on input "Search:" at bounding box center [1439, 242] width 164 height 31
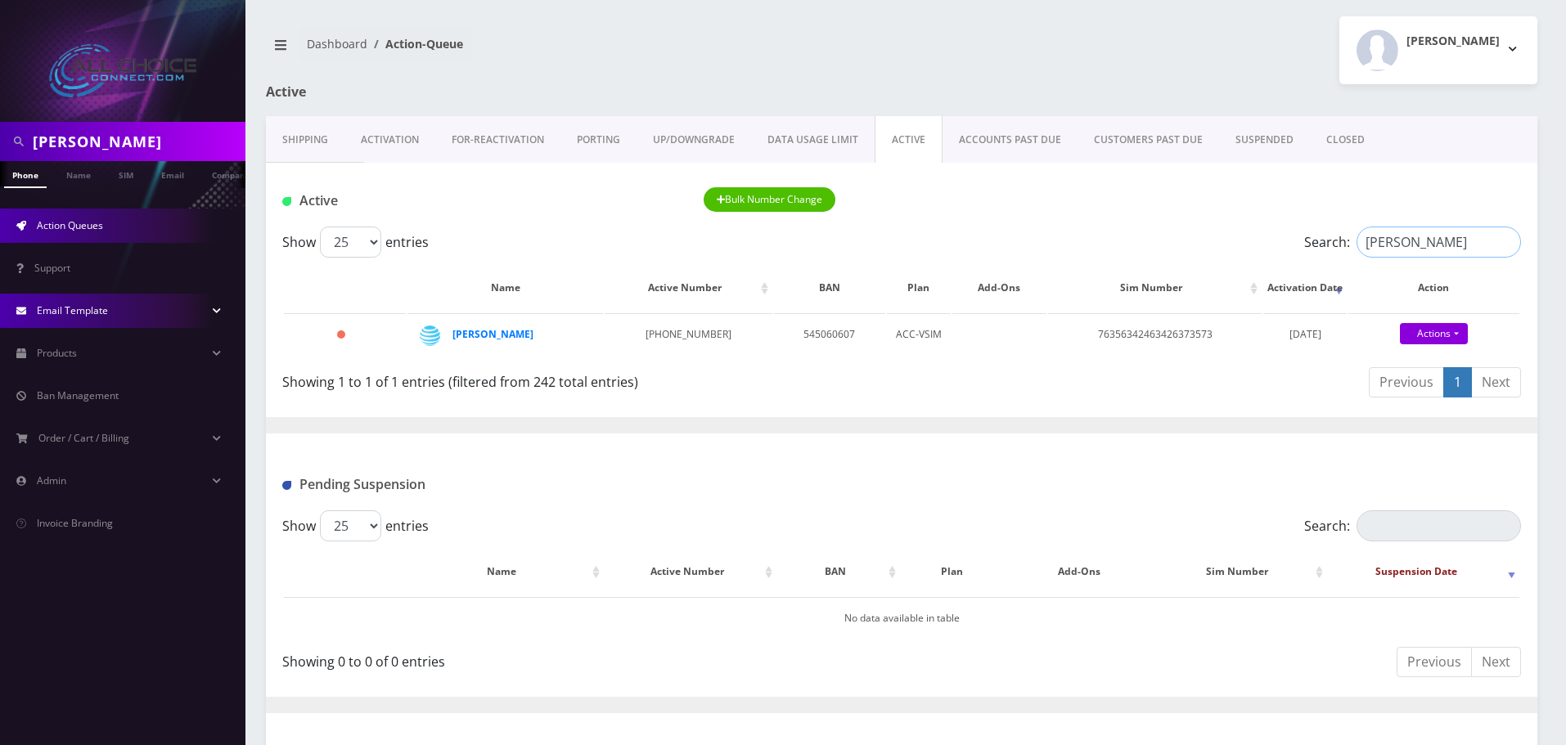
type input "[PERSON_NAME]"
click at [75, 139] on input "[PERSON_NAME]" at bounding box center [137, 141] width 209 height 31
type input "[PERSON_NAME]"
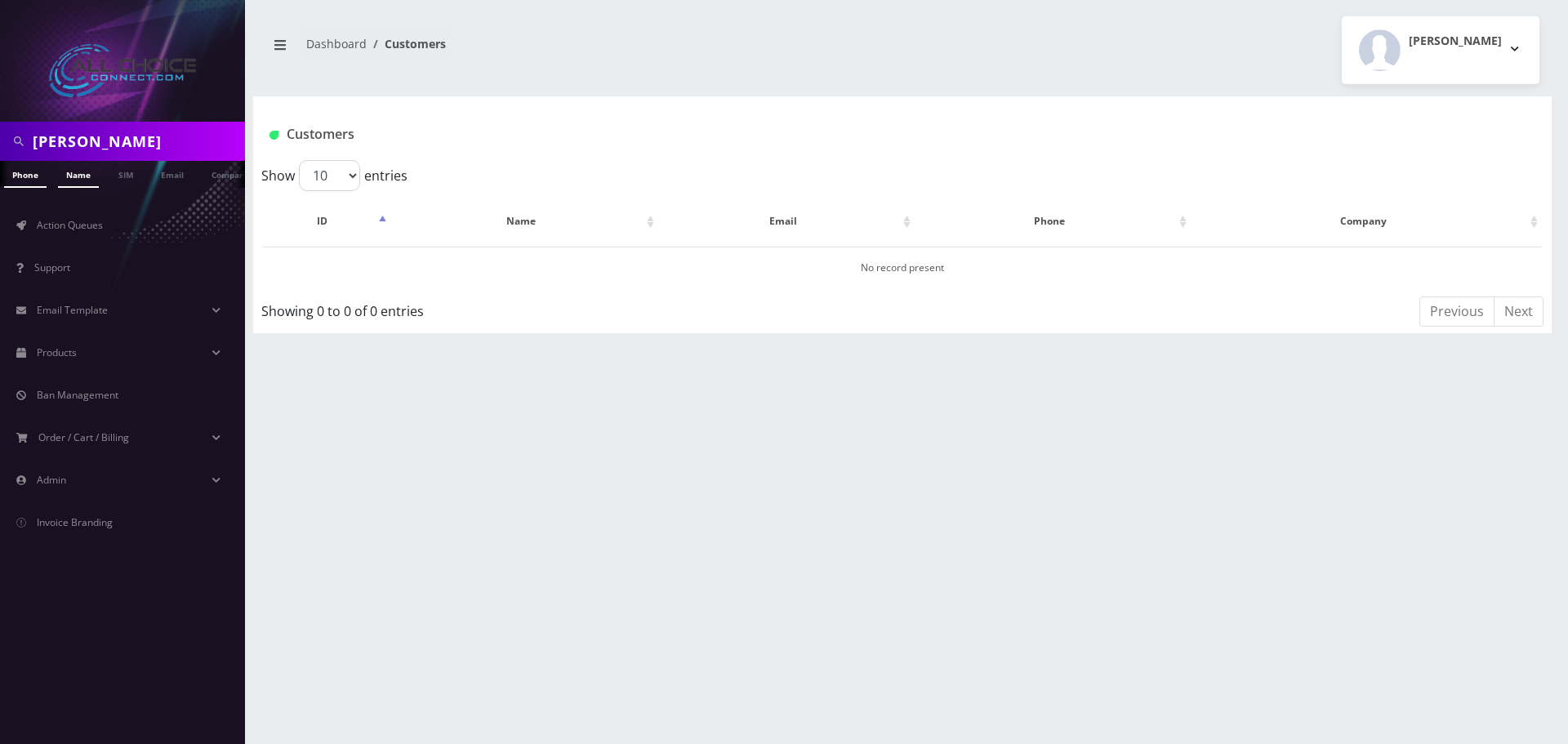
click at [78, 175] on link "Name" at bounding box center [78, 174] width 41 height 27
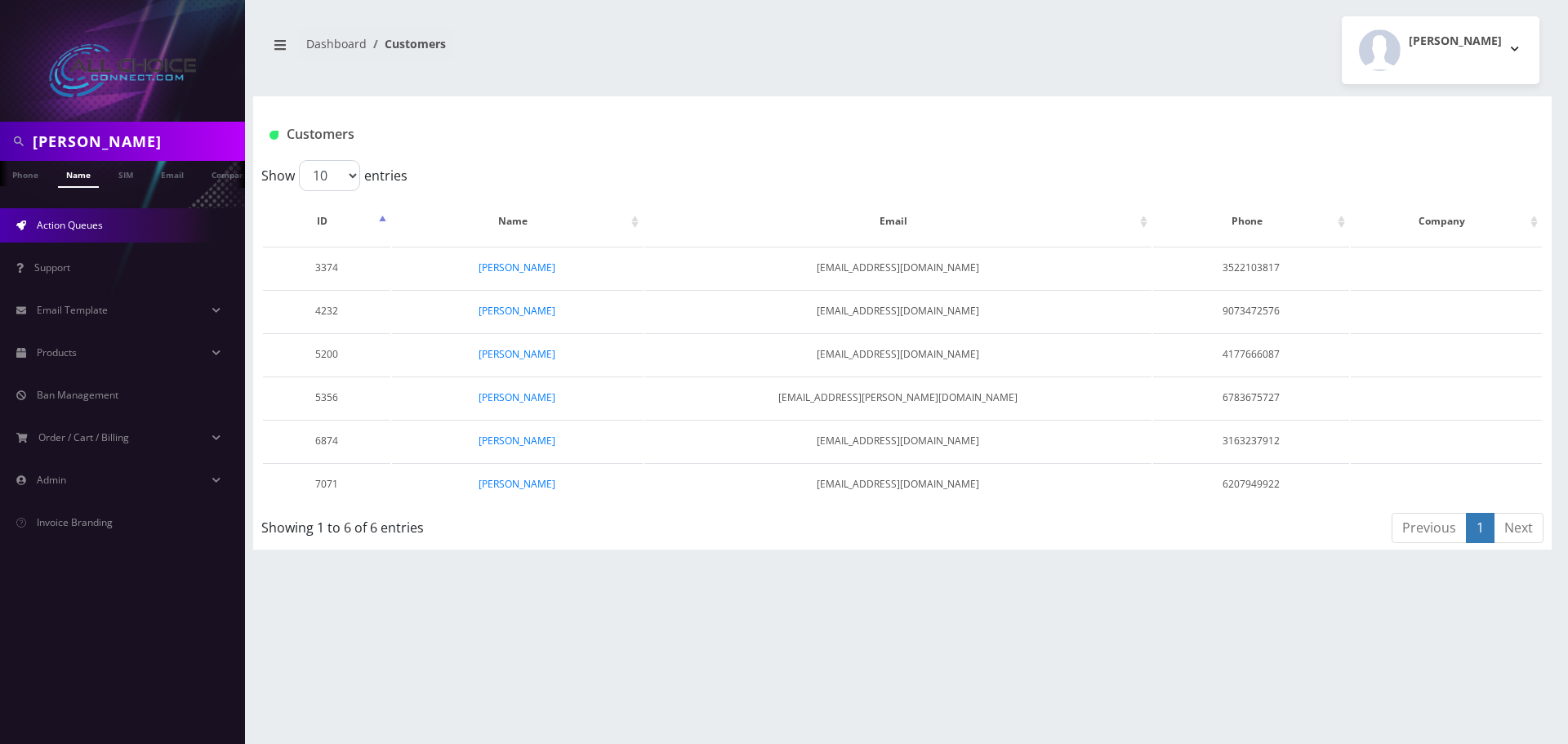
click at [78, 220] on span "Action Queues" at bounding box center [70, 225] width 66 height 14
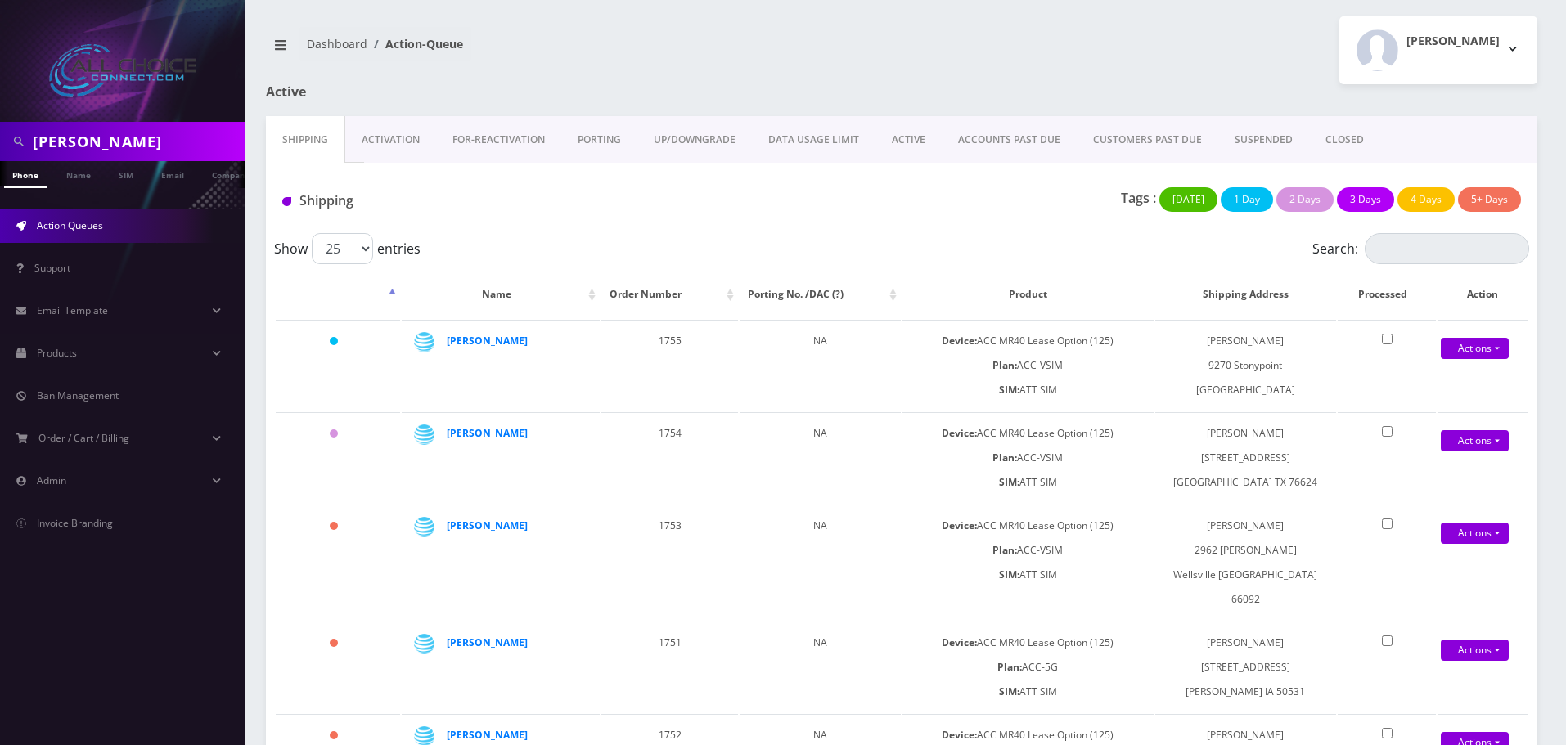
click at [904, 136] on link "ACTIVE" at bounding box center [908, 139] width 66 height 47
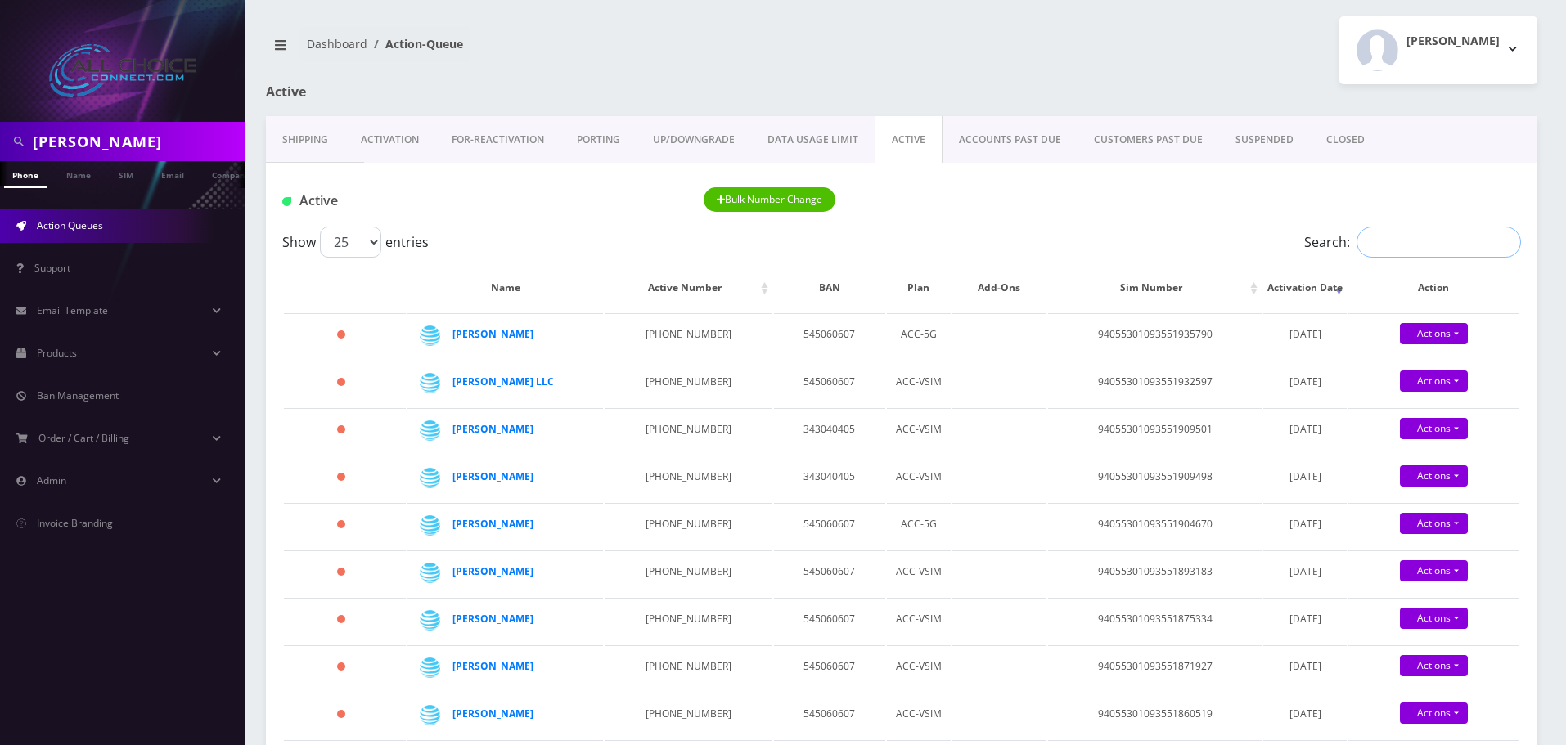
click at [1358, 236] on input "Search:" at bounding box center [1439, 242] width 164 height 31
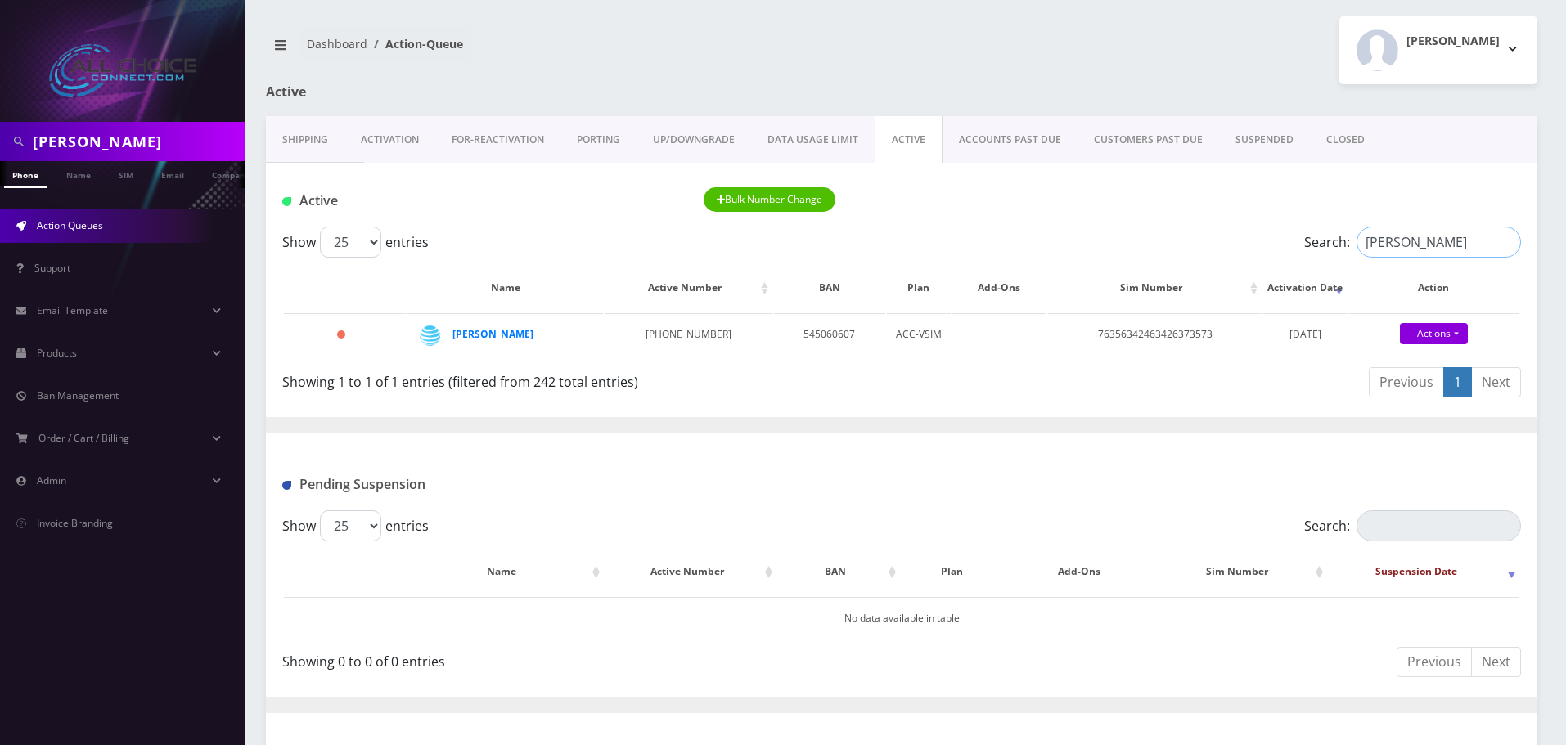
drag, startPoint x: 1341, startPoint y: 232, endPoint x: 1312, endPoint y: 232, distance: 28.6
click at [1312, 232] on label "Search: [PERSON_NAME]" at bounding box center [1412, 242] width 217 height 31
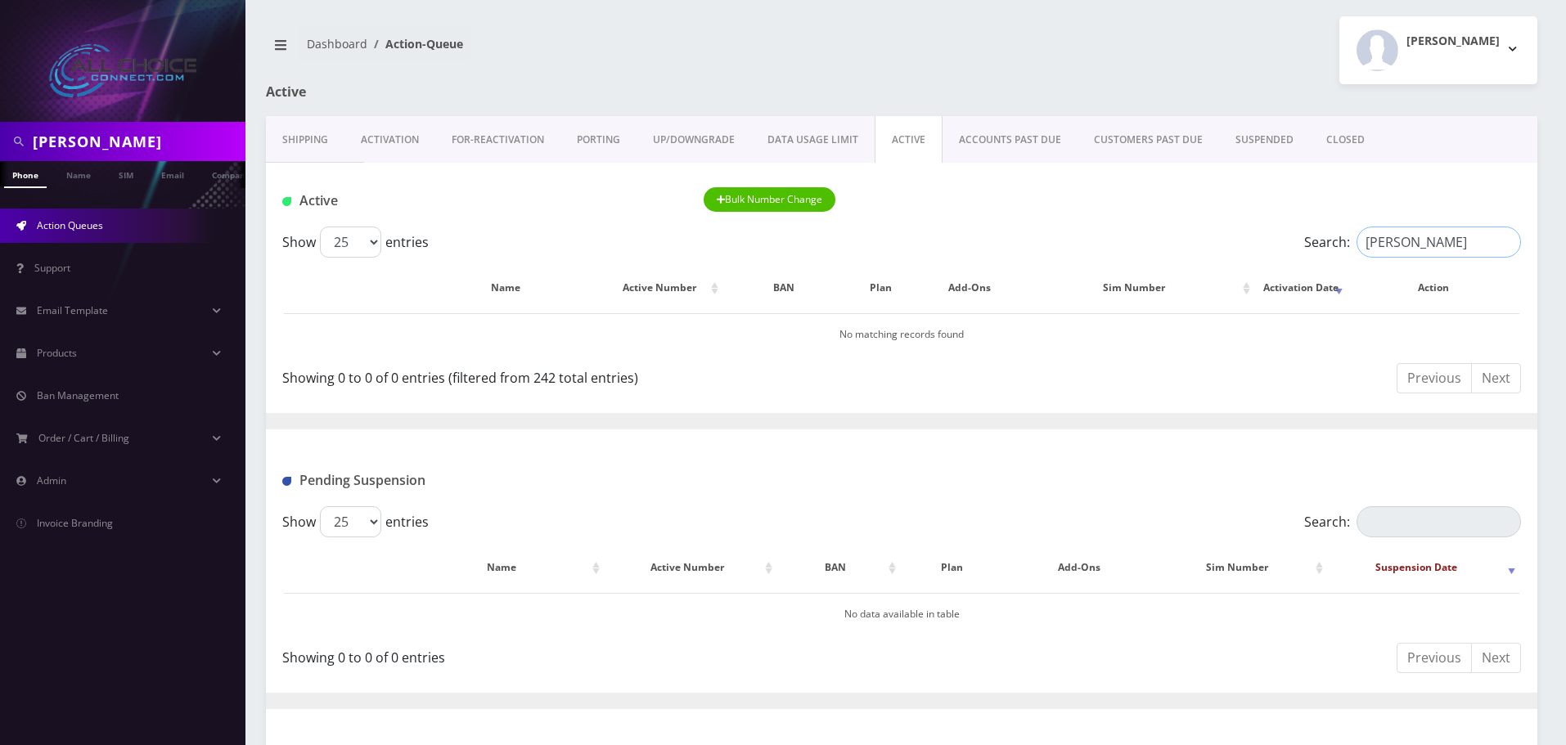
type input "[PERSON_NAME]"
click at [1344, 142] on link "CLOSED" at bounding box center [1345, 139] width 71 height 47
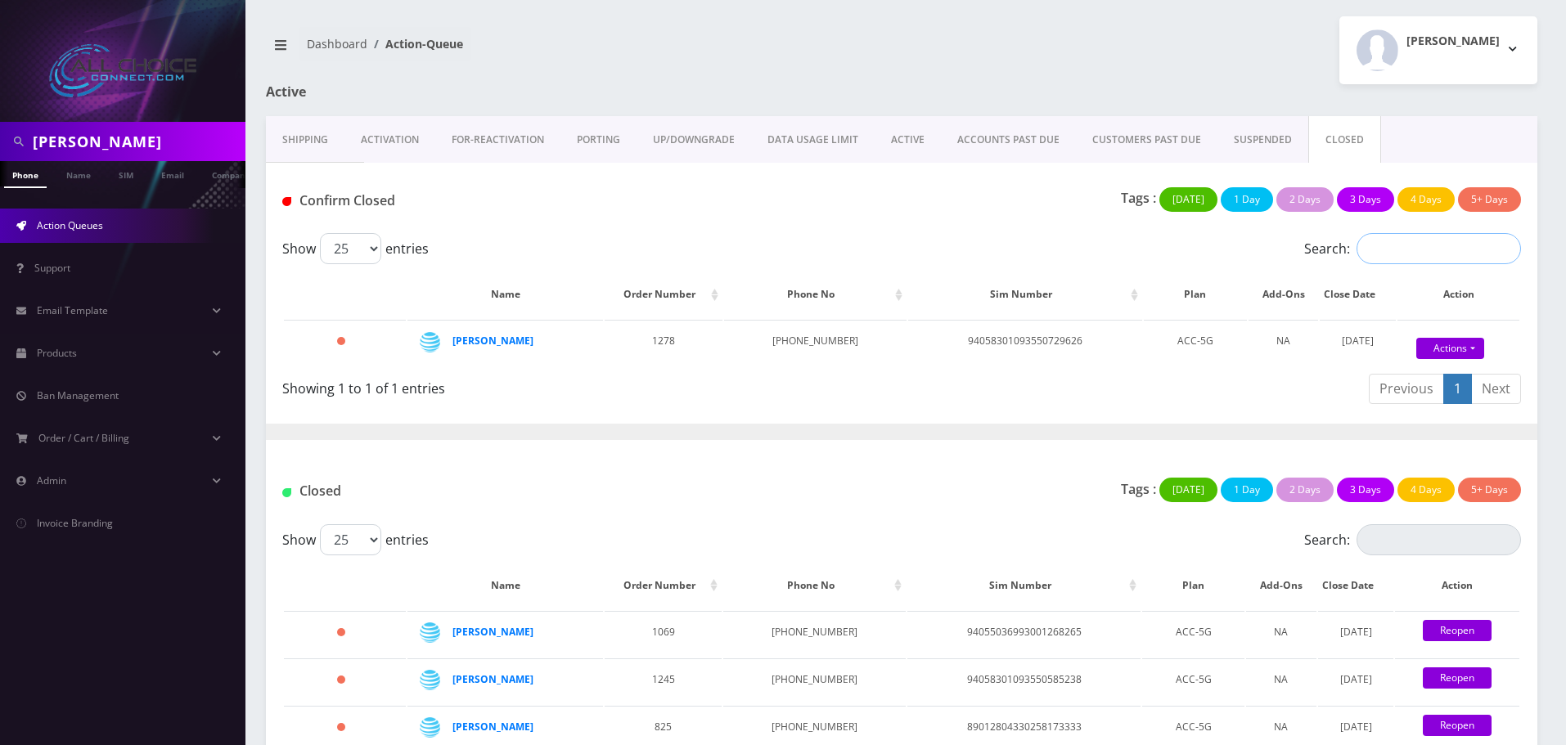
click at [1409, 240] on input "Search:" at bounding box center [1439, 248] width 164 height 31
type input "[PERSON_NAME]"
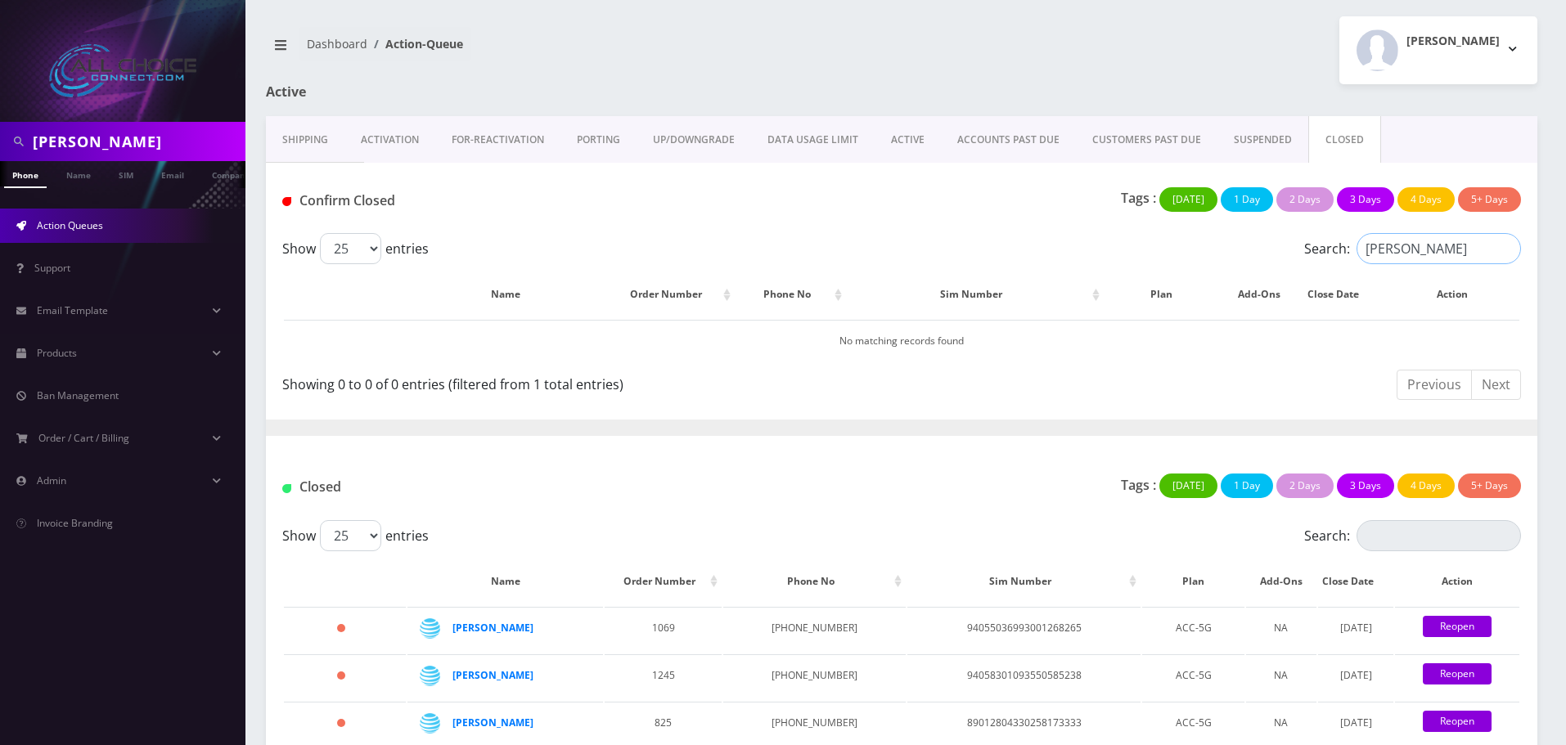
drag, startPoint x: 1326, startPoint y: 240, endPoint x: 1251, endPoint y: 237, distance: 75.3
click at [1257, 237] on div "Search: robin" at bounding box center [1367, 248] width 310 height 31
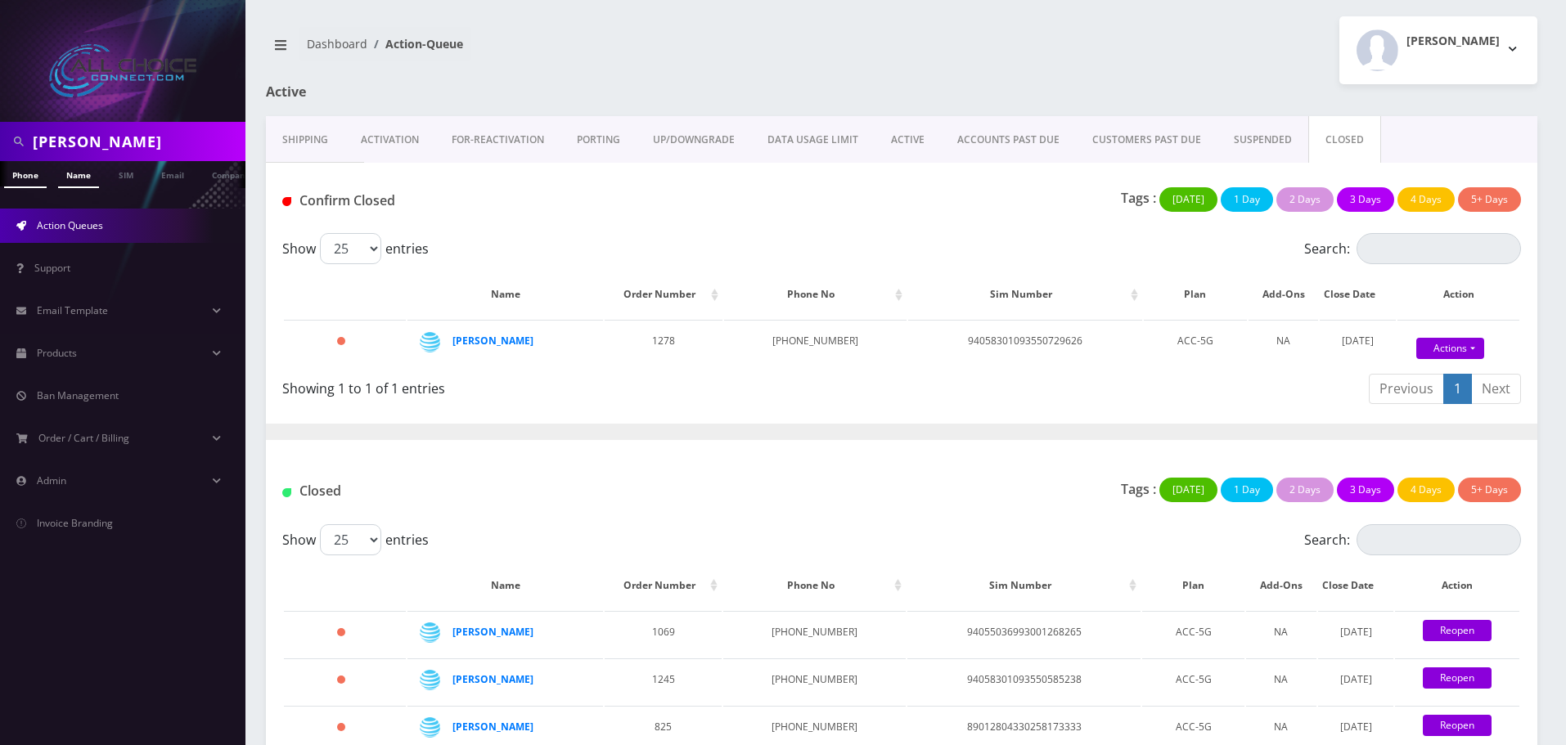
click at [62, 166] on link "Name" at bounding box center [78, 174] width 41 height 27
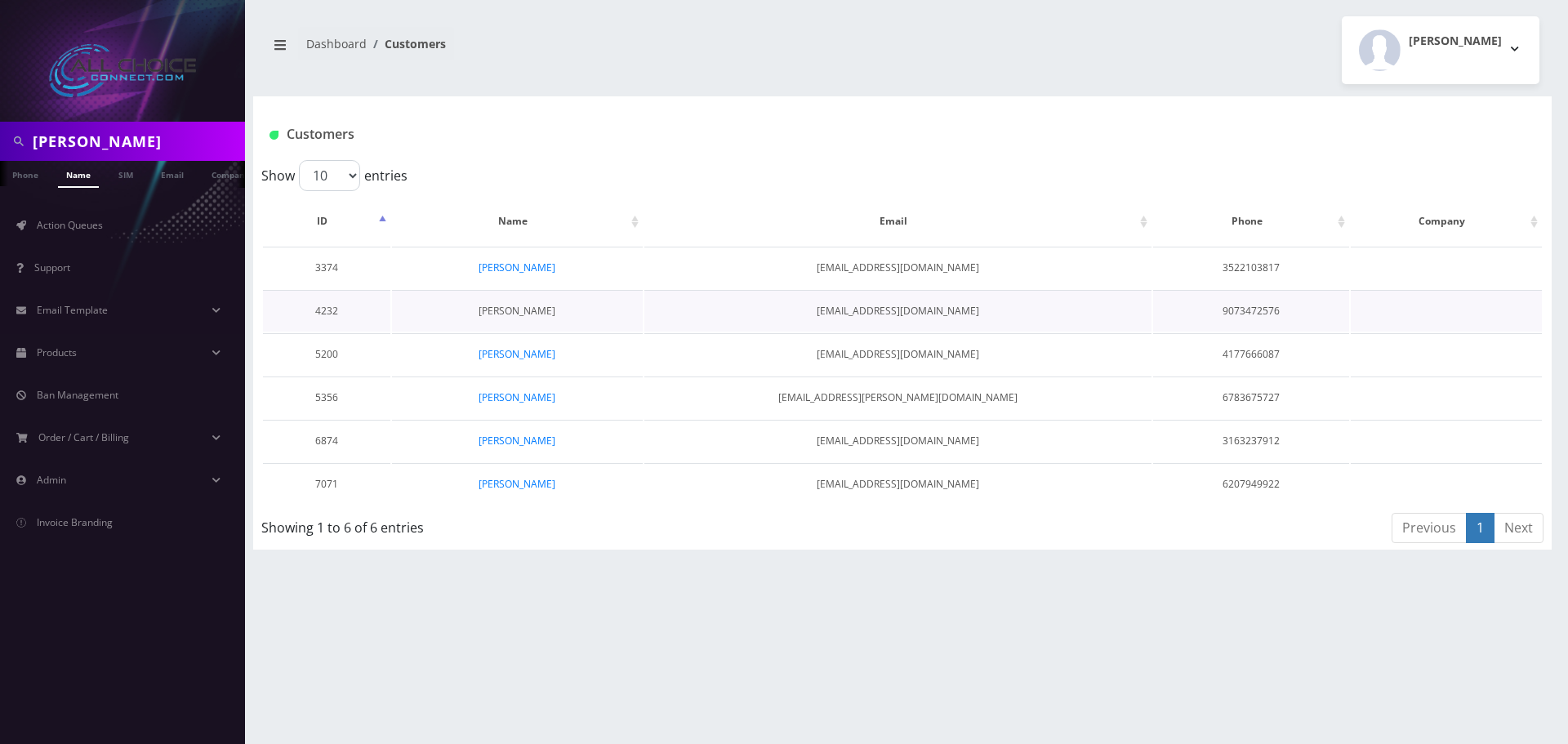
click at [527, 308] on link "[PERSON_NAME]" at bounding box center [516, 311] width 77 height 14
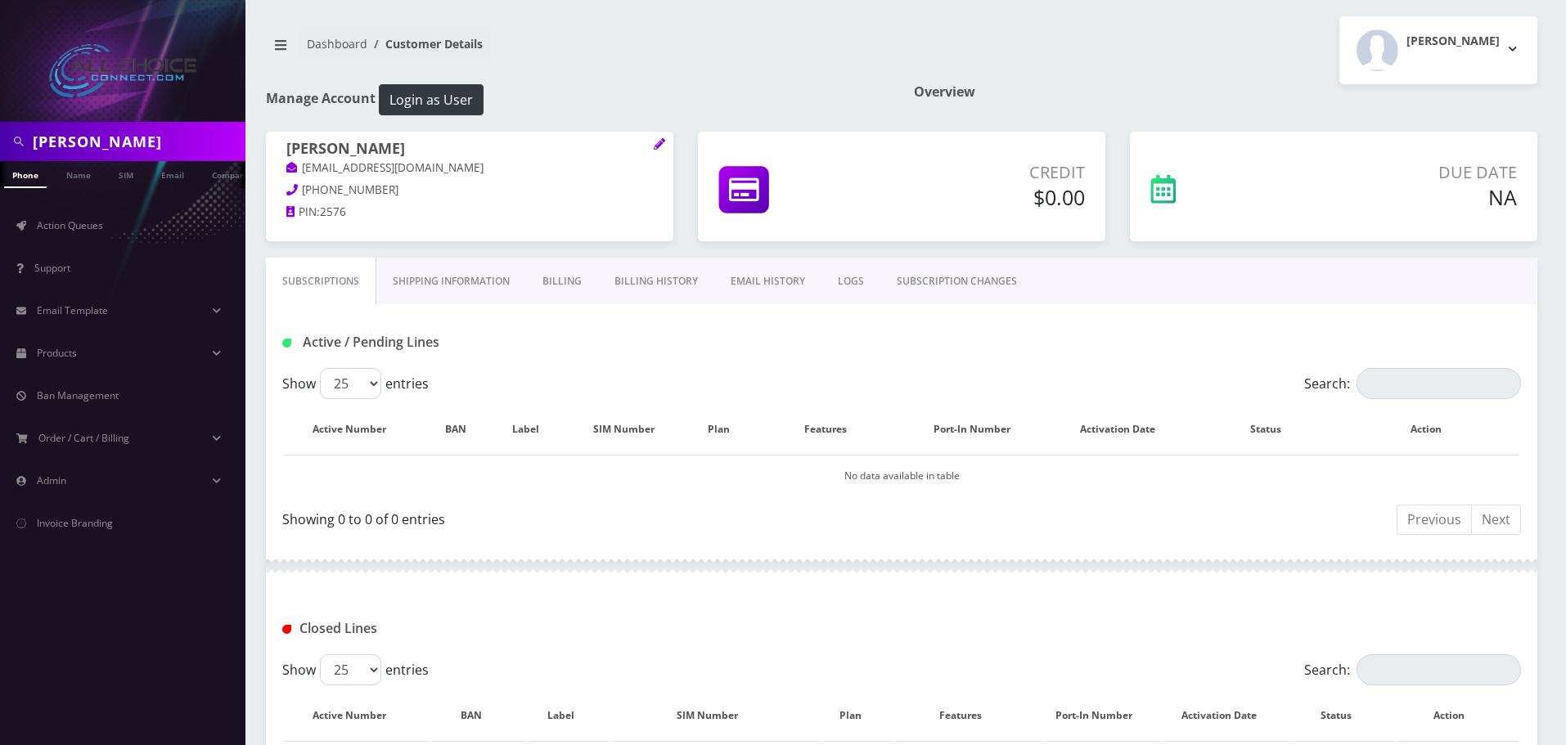
click at [43, 140] on input "robin" at bounding box center [137, 141] width 209 height 31
type input "[PERSON_NAME]"
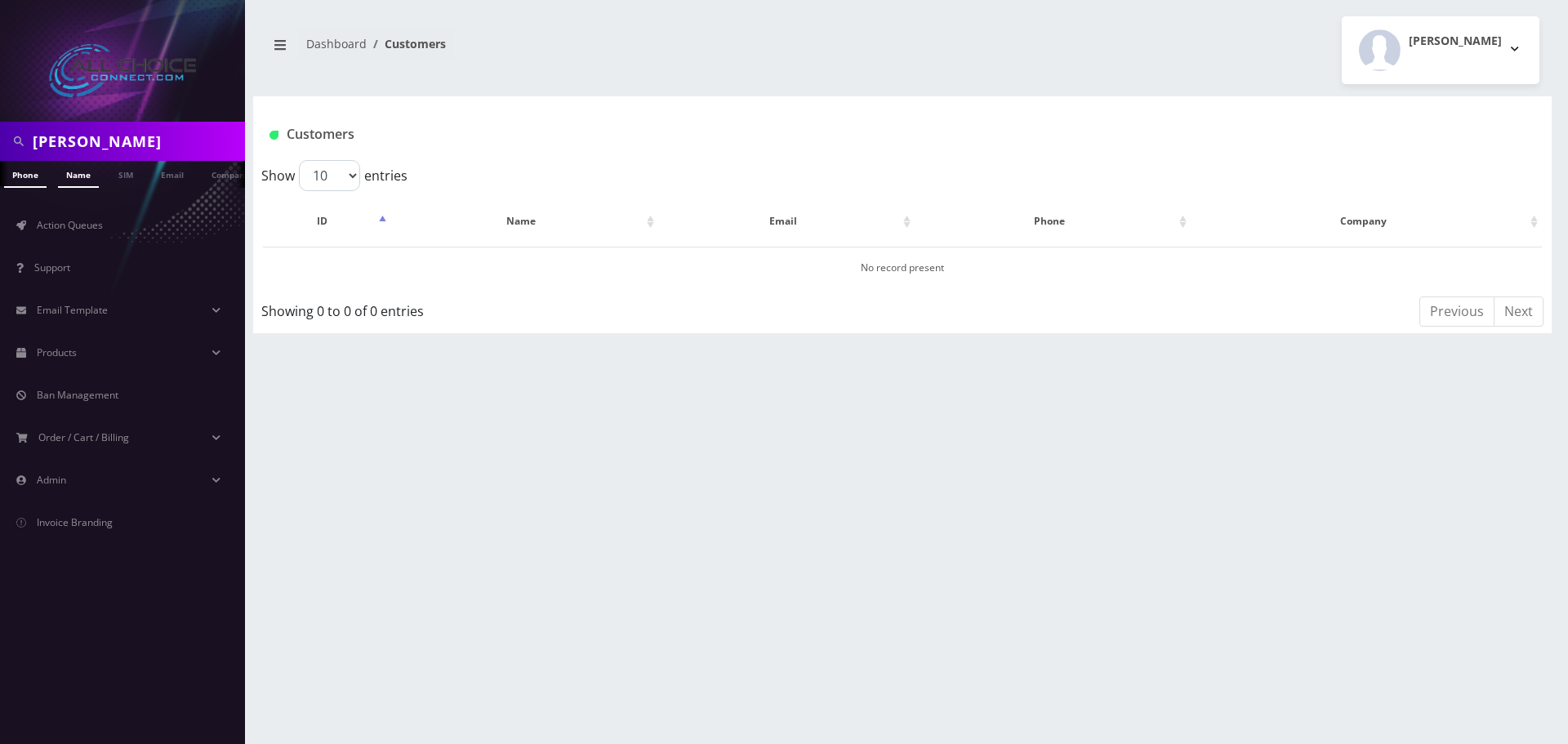
click at [65, 171] on link "Name" at bounding box center [78, 174] width 41 height 27
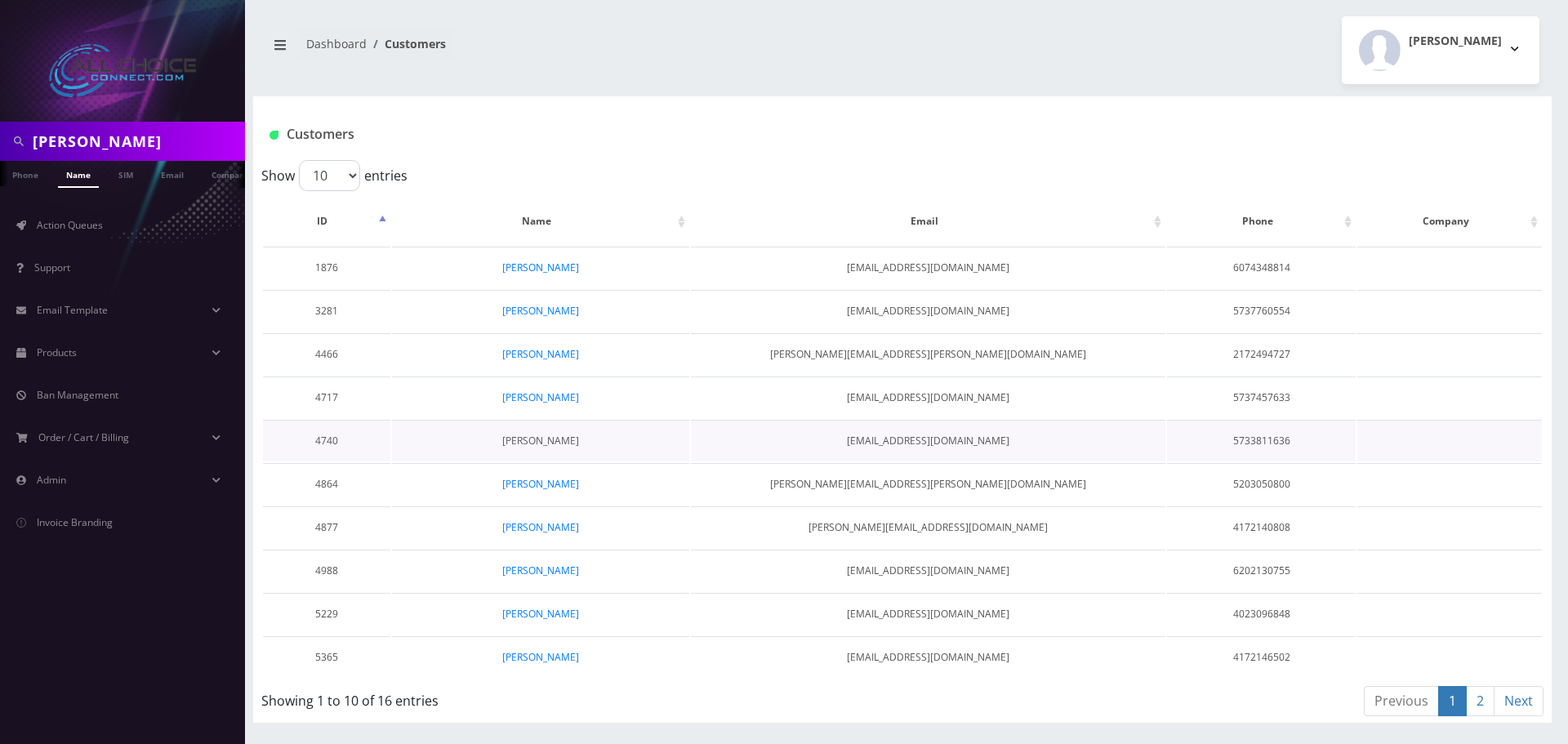
click at [552, 441] on link "[PERSON_NAME]" at bounding box center [540, 440] width 77 height 14
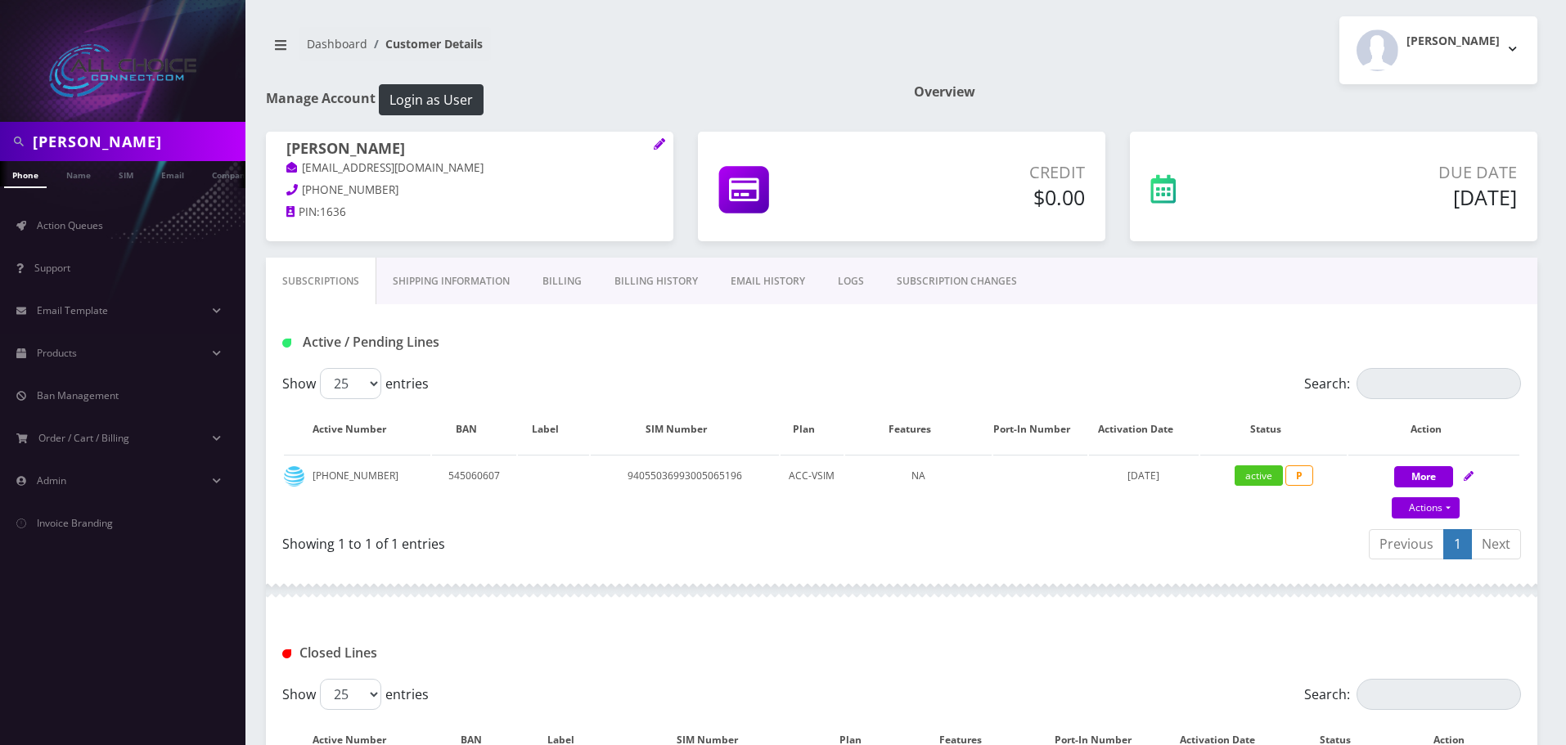
click at [88, 151] on input "brandon" at bounding box center [137, 141] width 209 height 31
type input "[PERSON_NAME]"
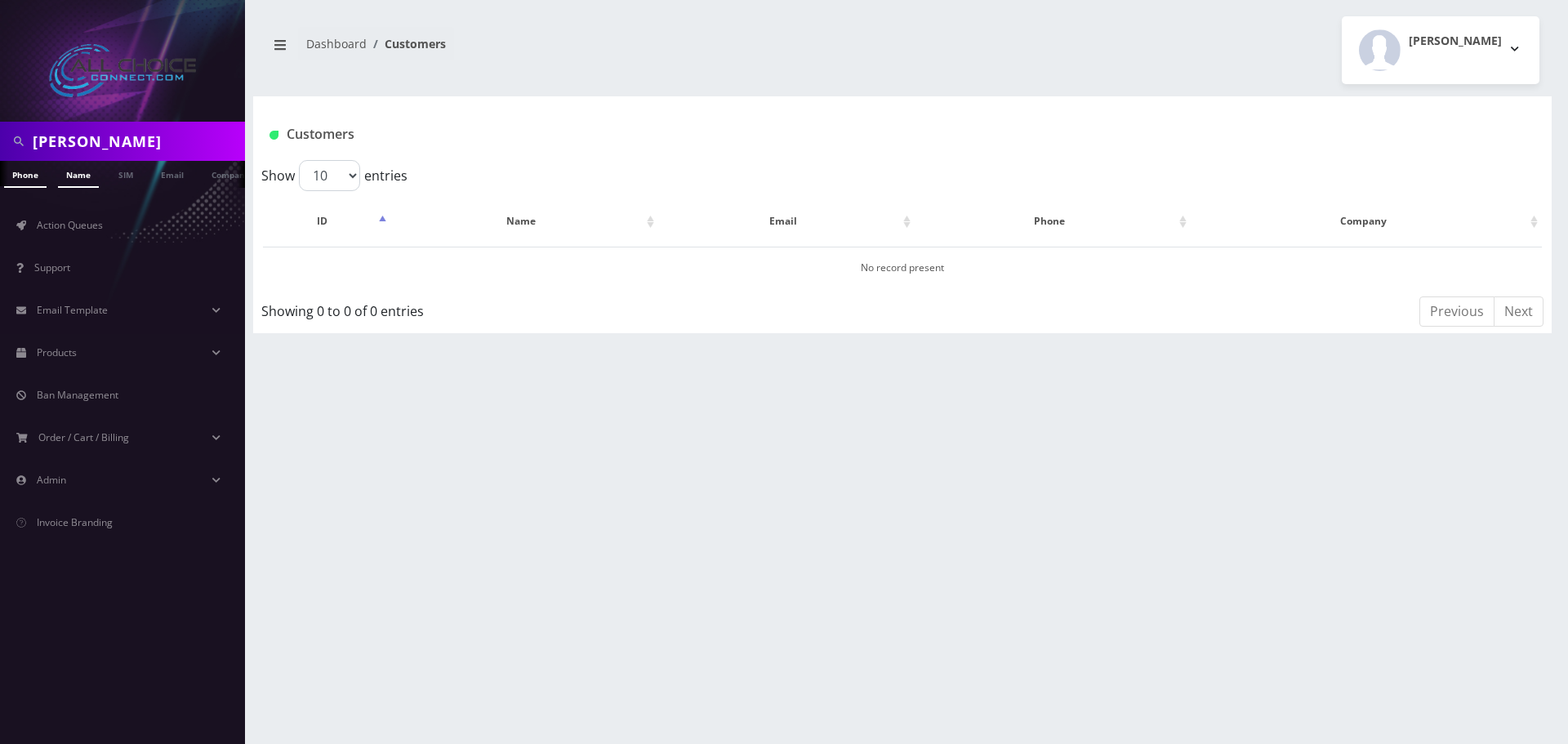
click at [62, 173] on link "Name" at bounding box center [78, 174] width 41 height 27
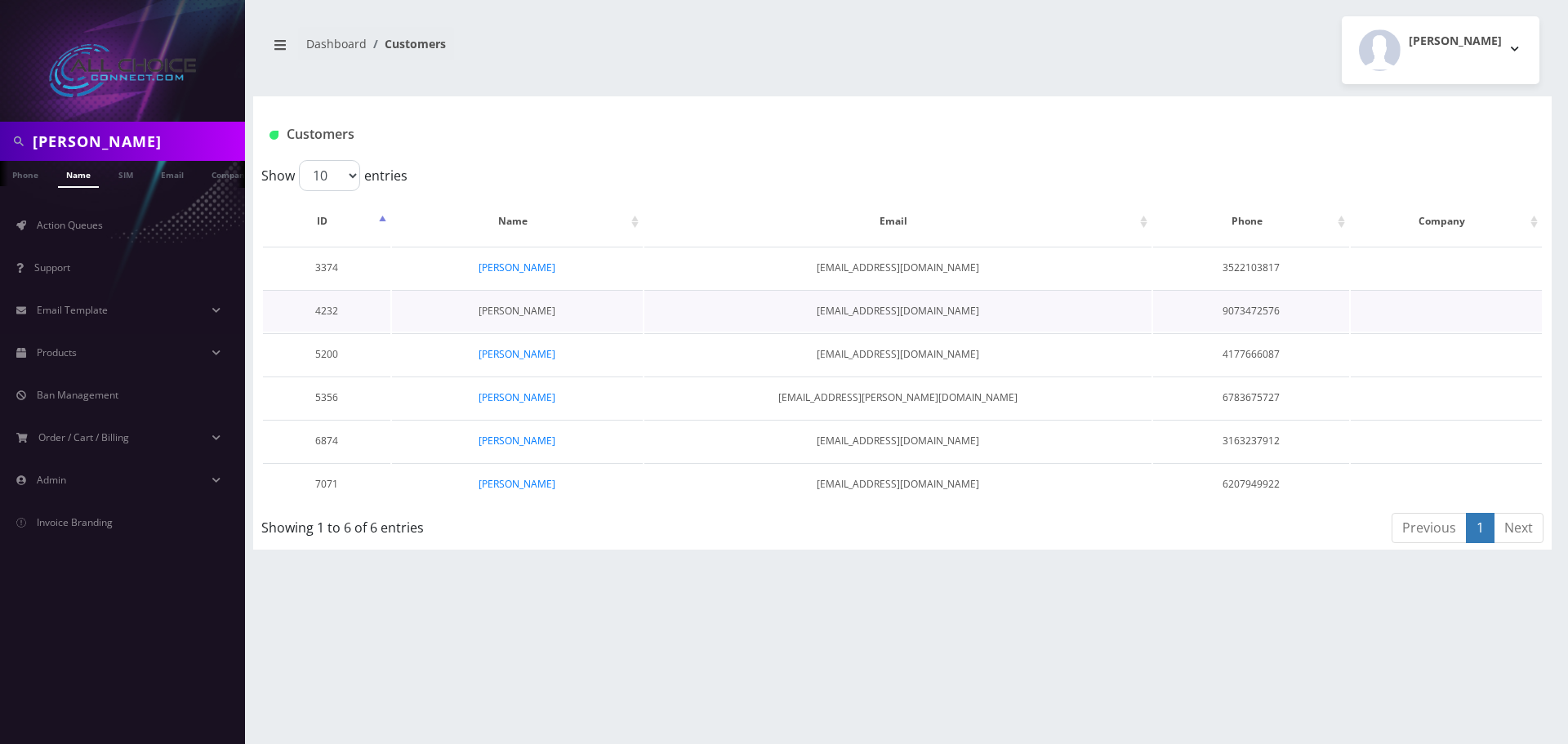
click at [521, 313] on link "[PERSON_NAME]" at bounding box center [516, 311] width 77 height 14
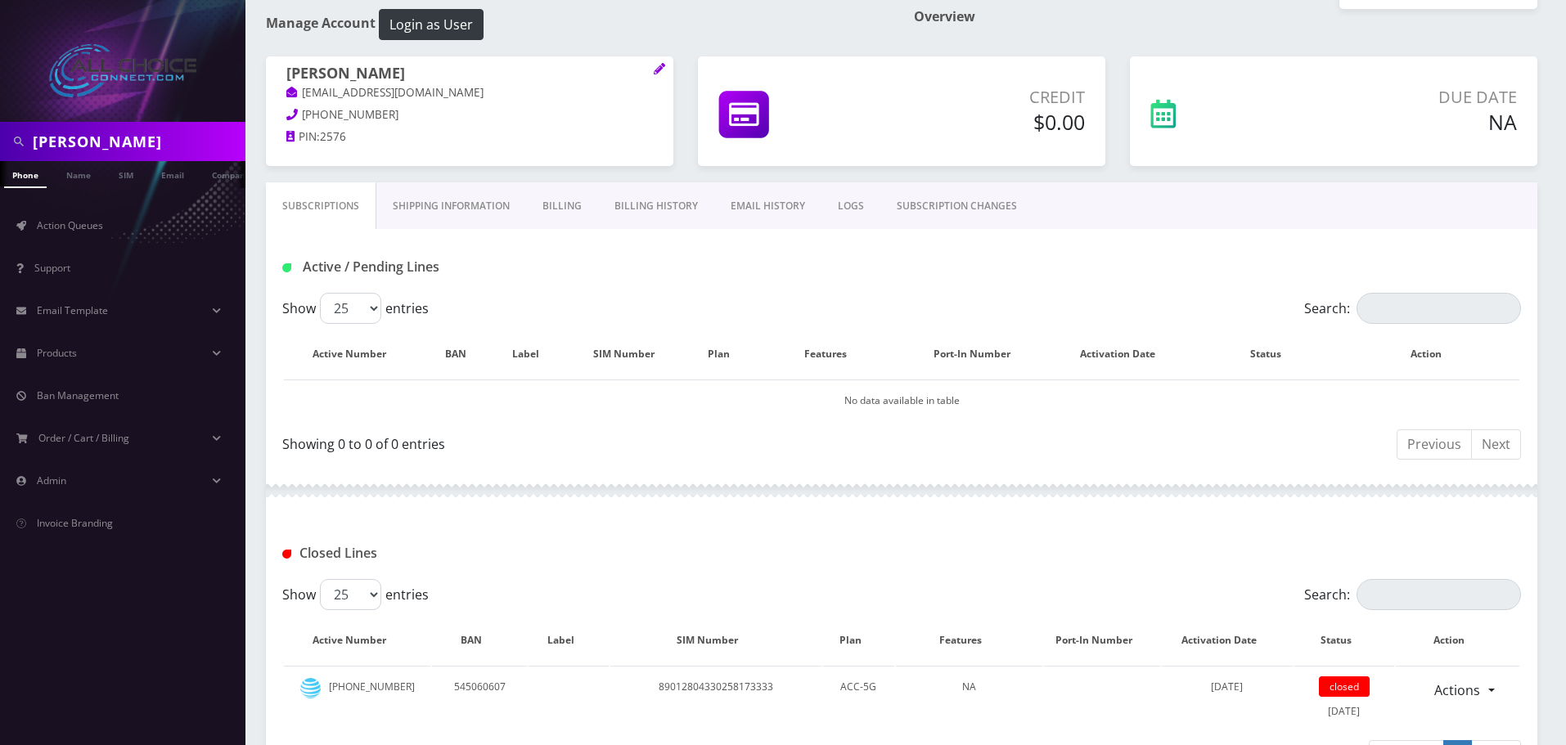
scroll to position [203, 0]
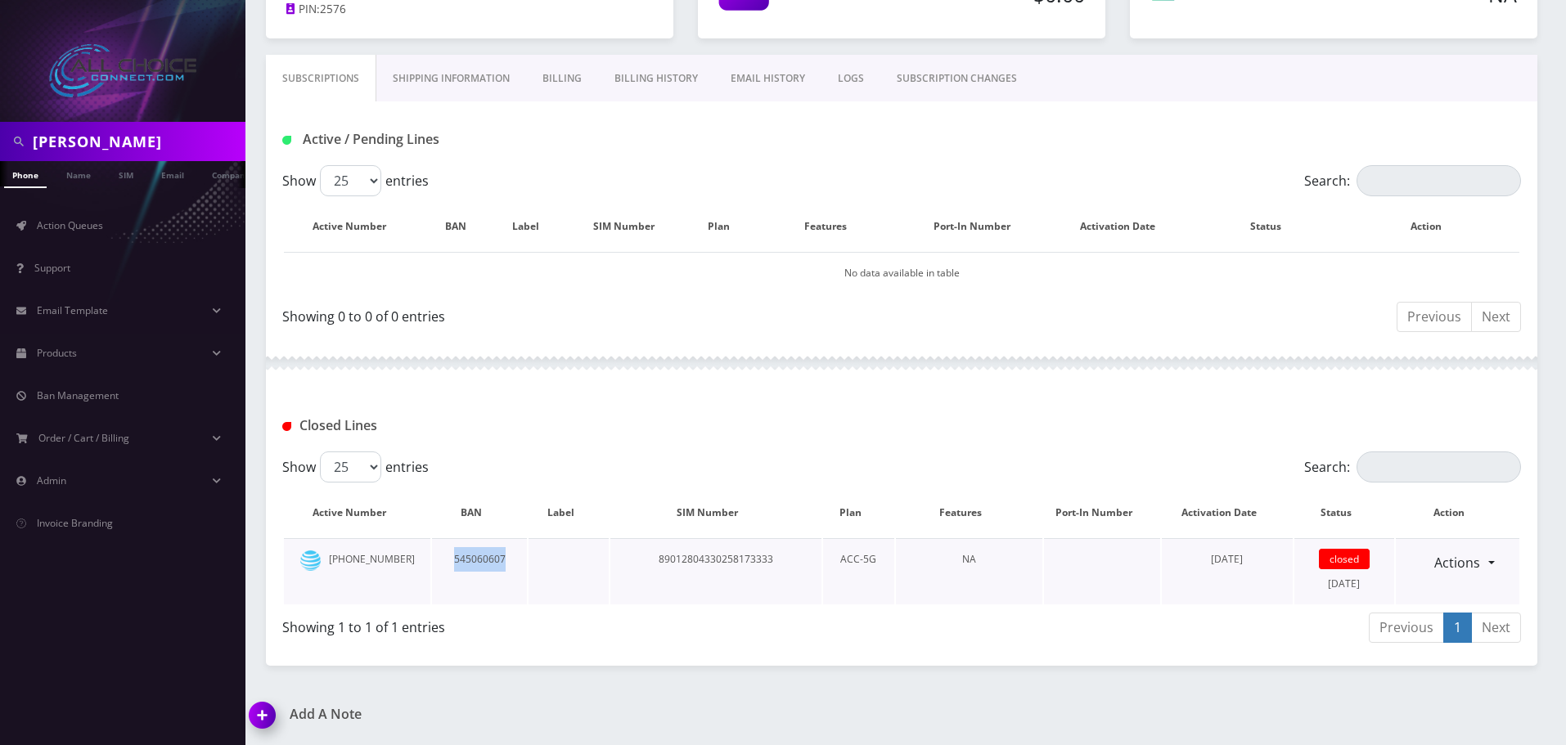
drag, startPoint x: 503, startPoint y: 565, endPoint x: 434, endPoint y: 559, distance: 69.8
click at [434, 559] on td "545060607" at bounding box center [479, 571] width 95 height 66
click at [628, 79] on link "Billing History" at bounding box center [656, 78] width 116 height 47
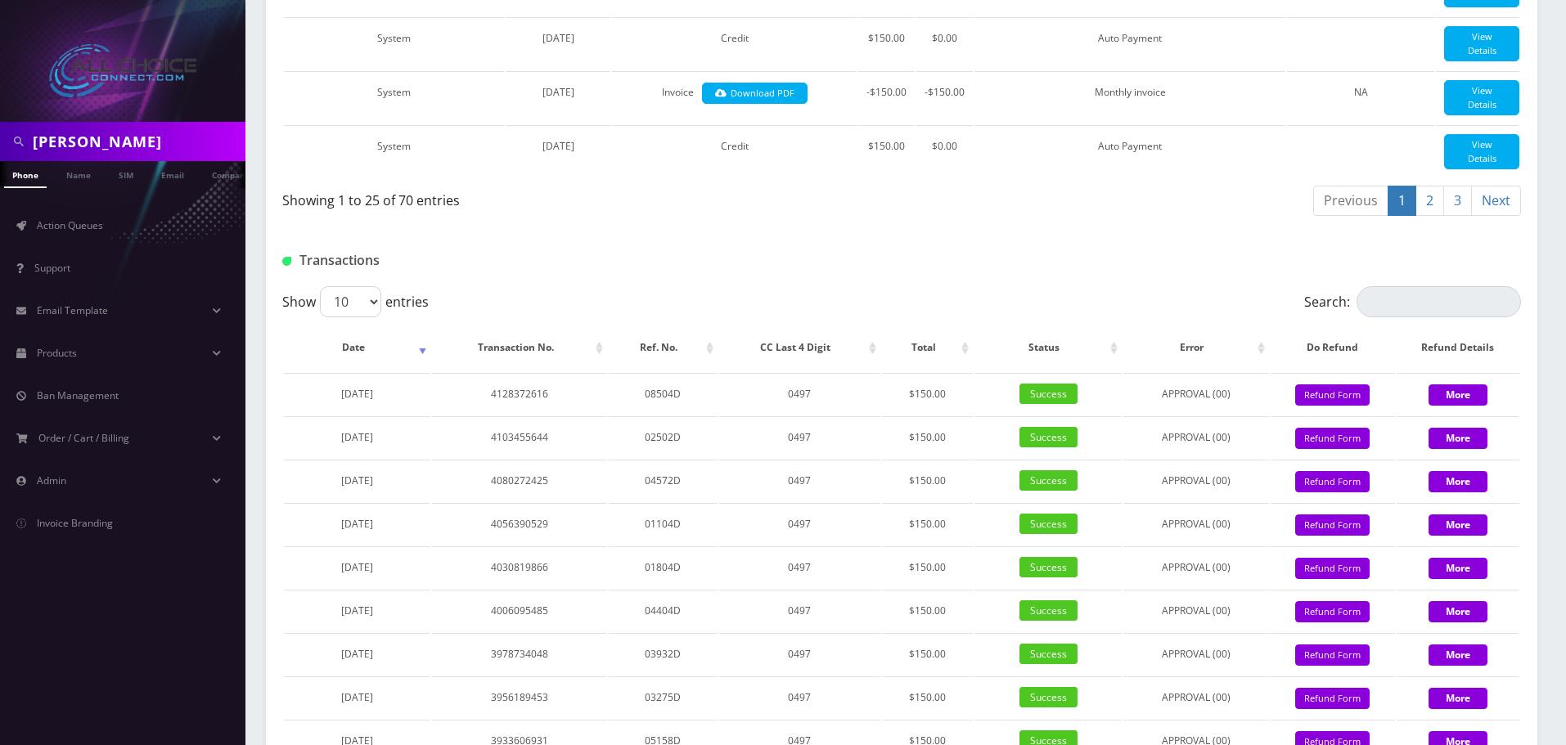
scroll to position [1582, 0]
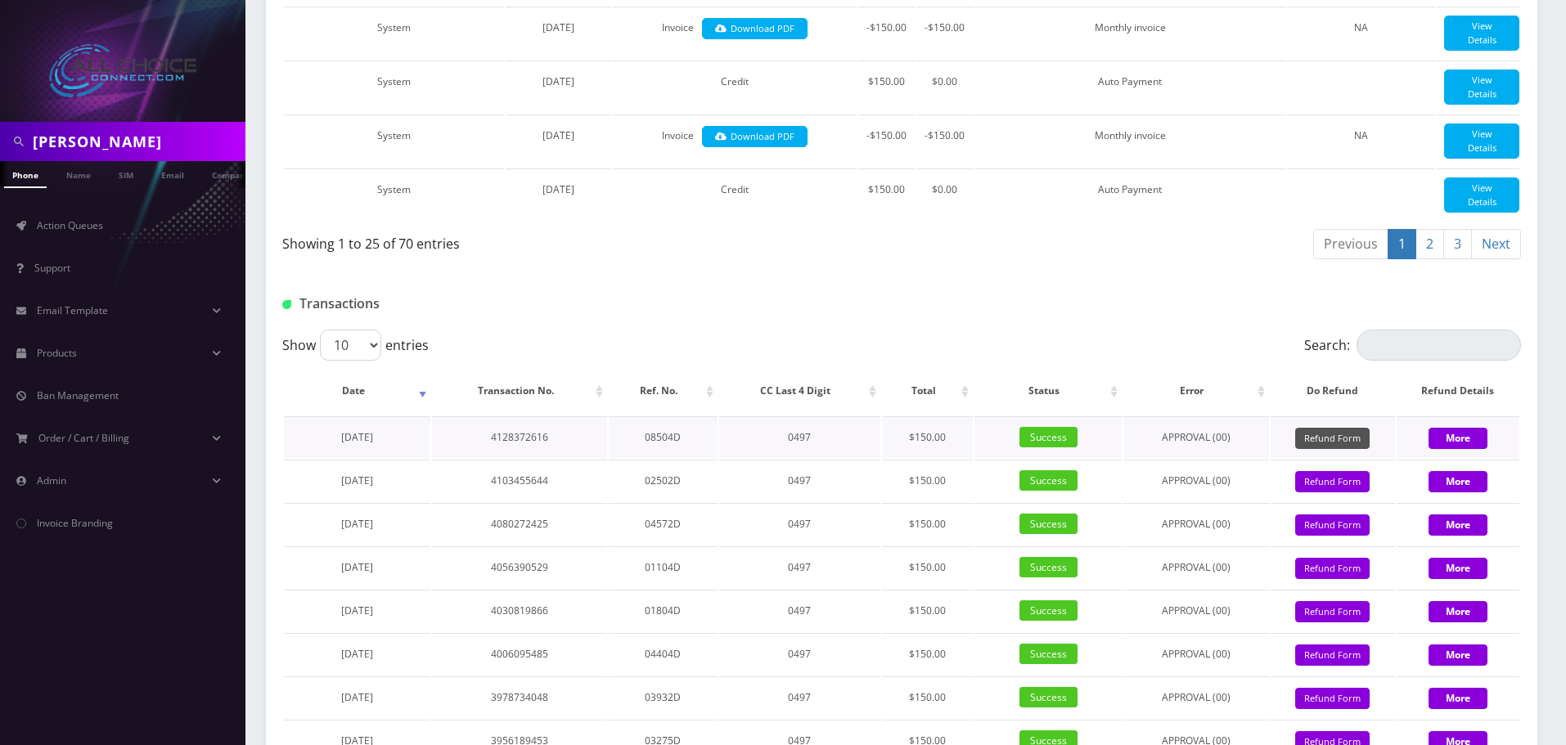
click at [1333, 450] on button "Refund Form" at bounding box center [1332, 439] width 74 height 22
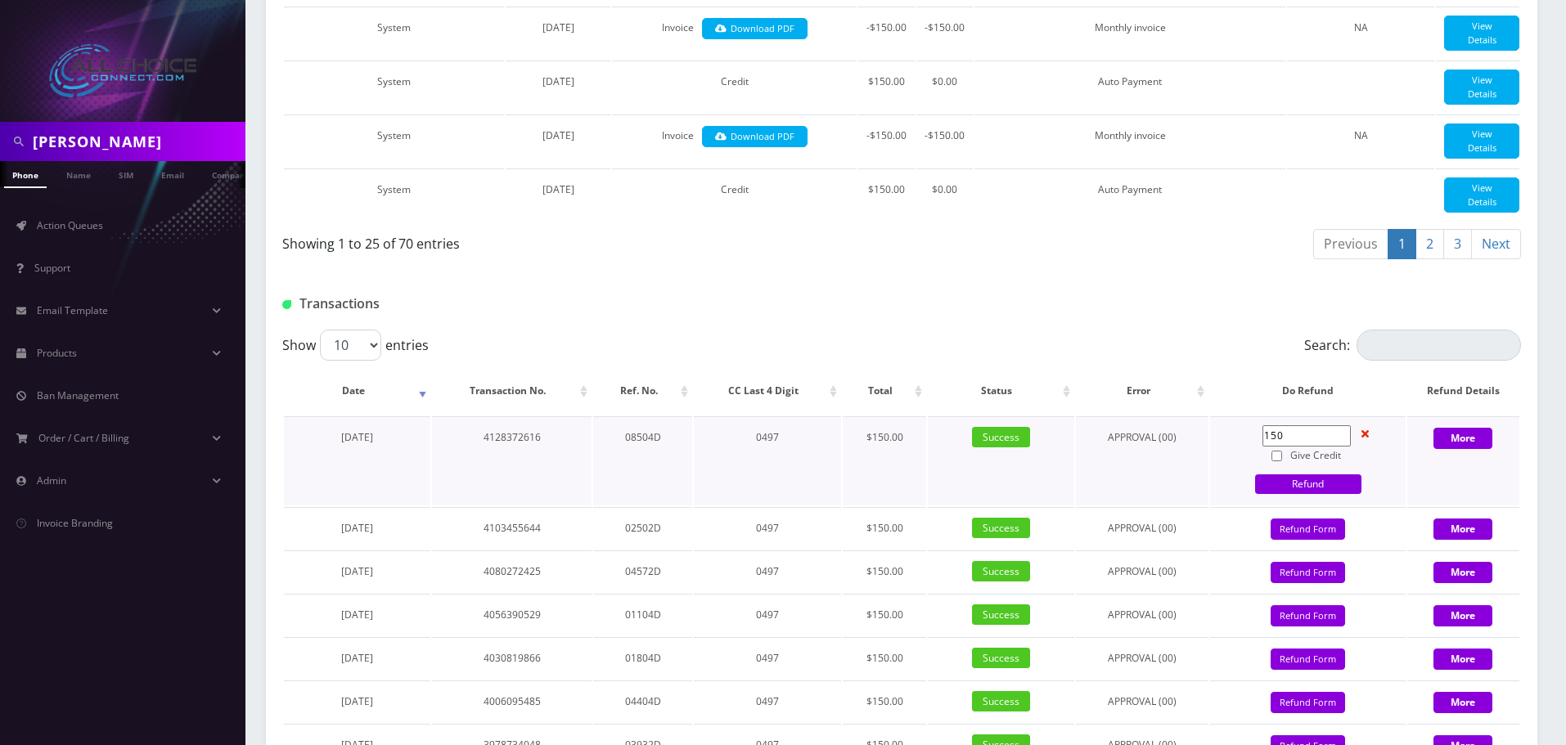
click at [1279, 461] on input "Give Credit" at bounding box center [1276, 456] width 11 height 11
checkbox input "true"
click at [1312, 494] on link "Refund" at bounding box center [1308, 485] width 106 height 20
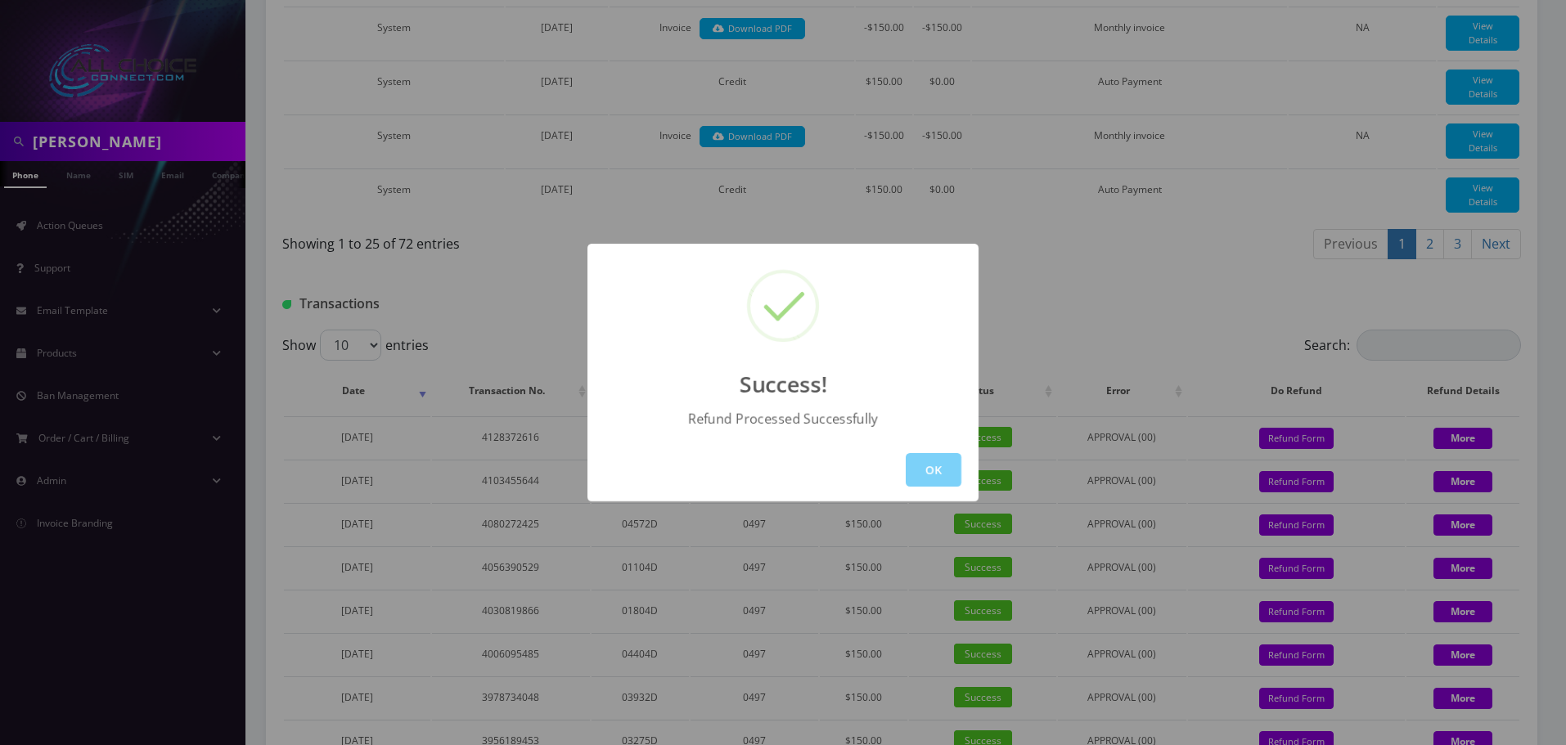
click at [895, 461] on div "OK" at bounding box center [782, 470] width 391 height 63
drag, startPoint x: 920, startPoint y: 461, endPoint x: 939, endPoint y: 457, distance: 20.1
click at [922, 461] on button "OK" at bounding box center [934, 470] width 56 height 34
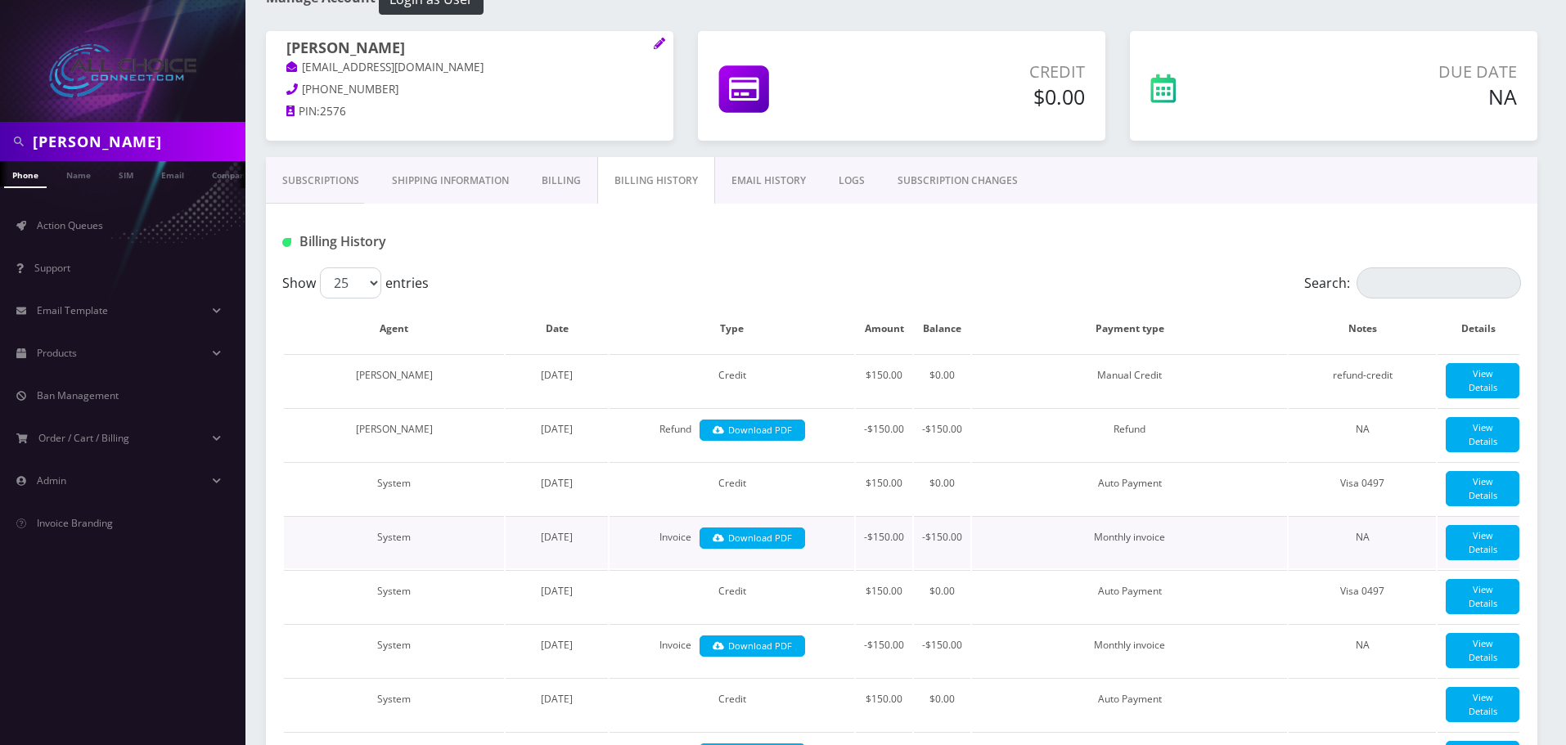
scroll to position [0, 0]
